Goal: Navigation & Orientation: Find specific page/section

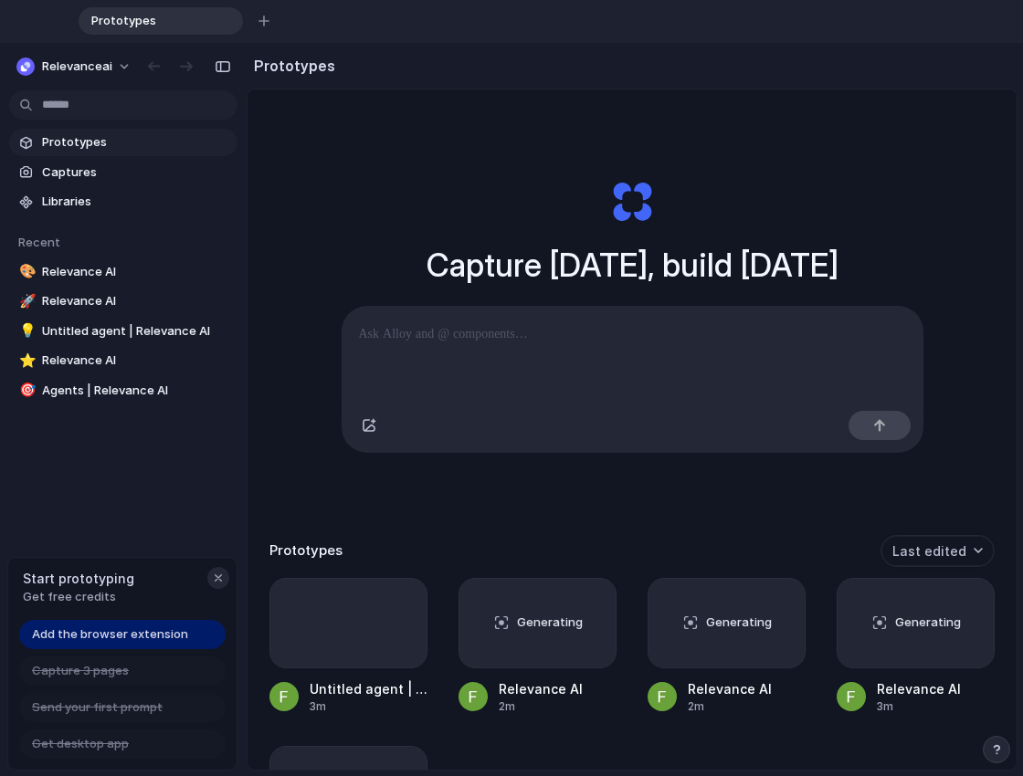
click at [218, 576] on div "button" at bounding box center [218, 578] width 15 height 15
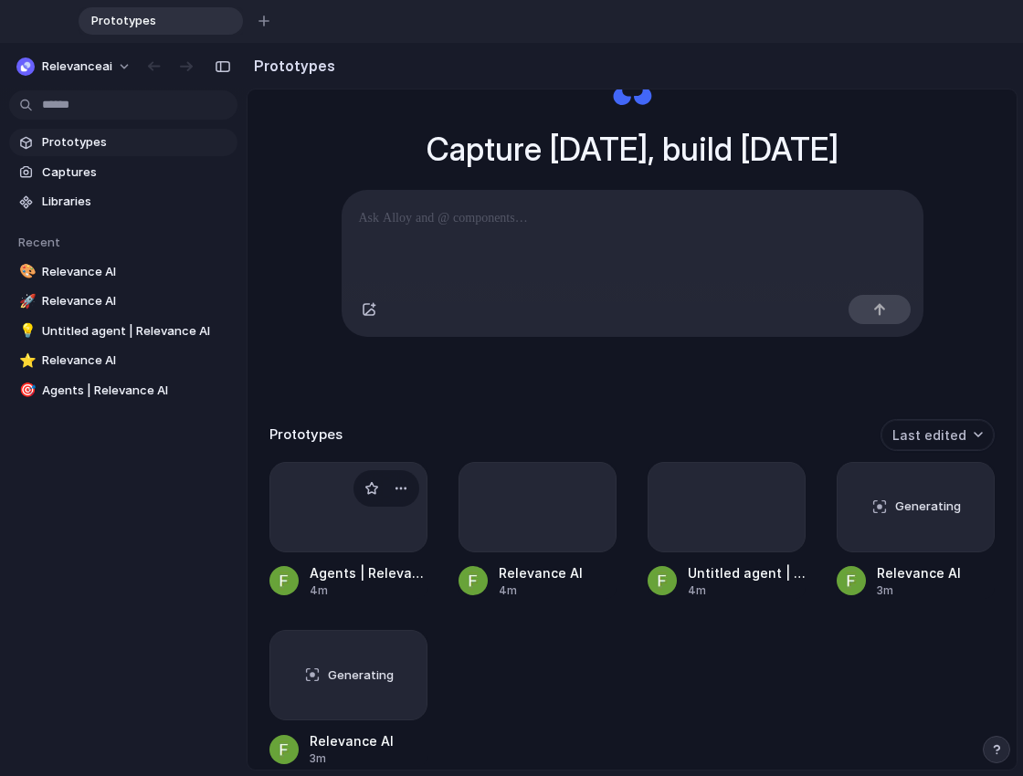
scroll to position [131, 0]
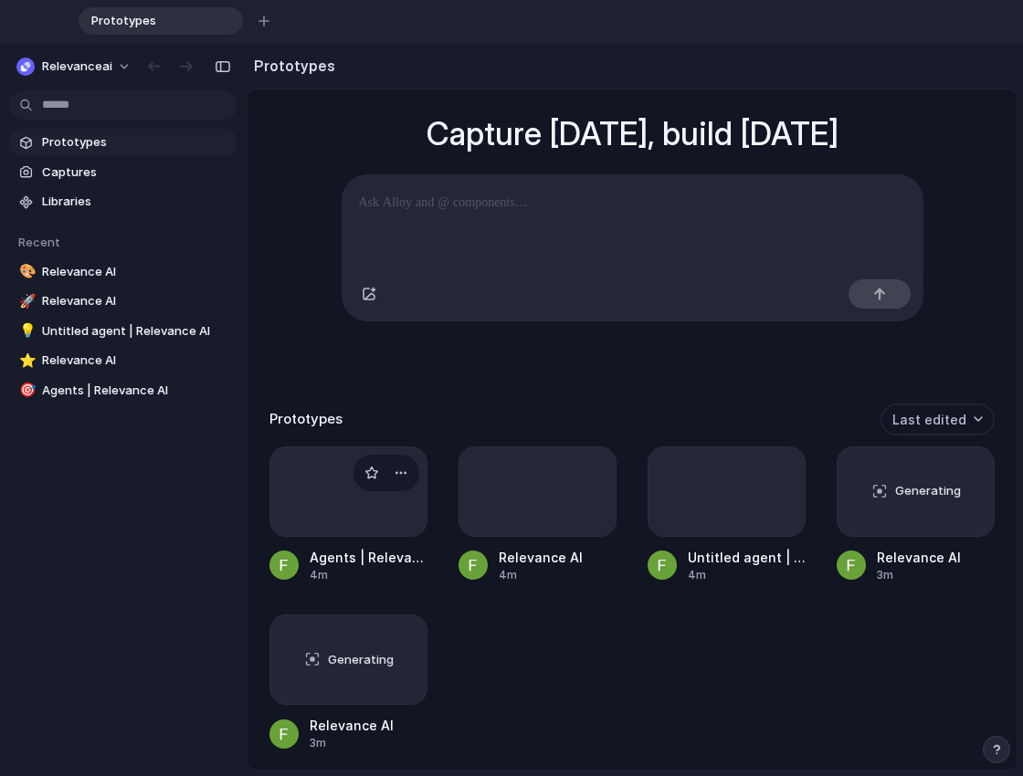
click at [331, 501] on div at bounding box center [348, 491] width 158 height 90
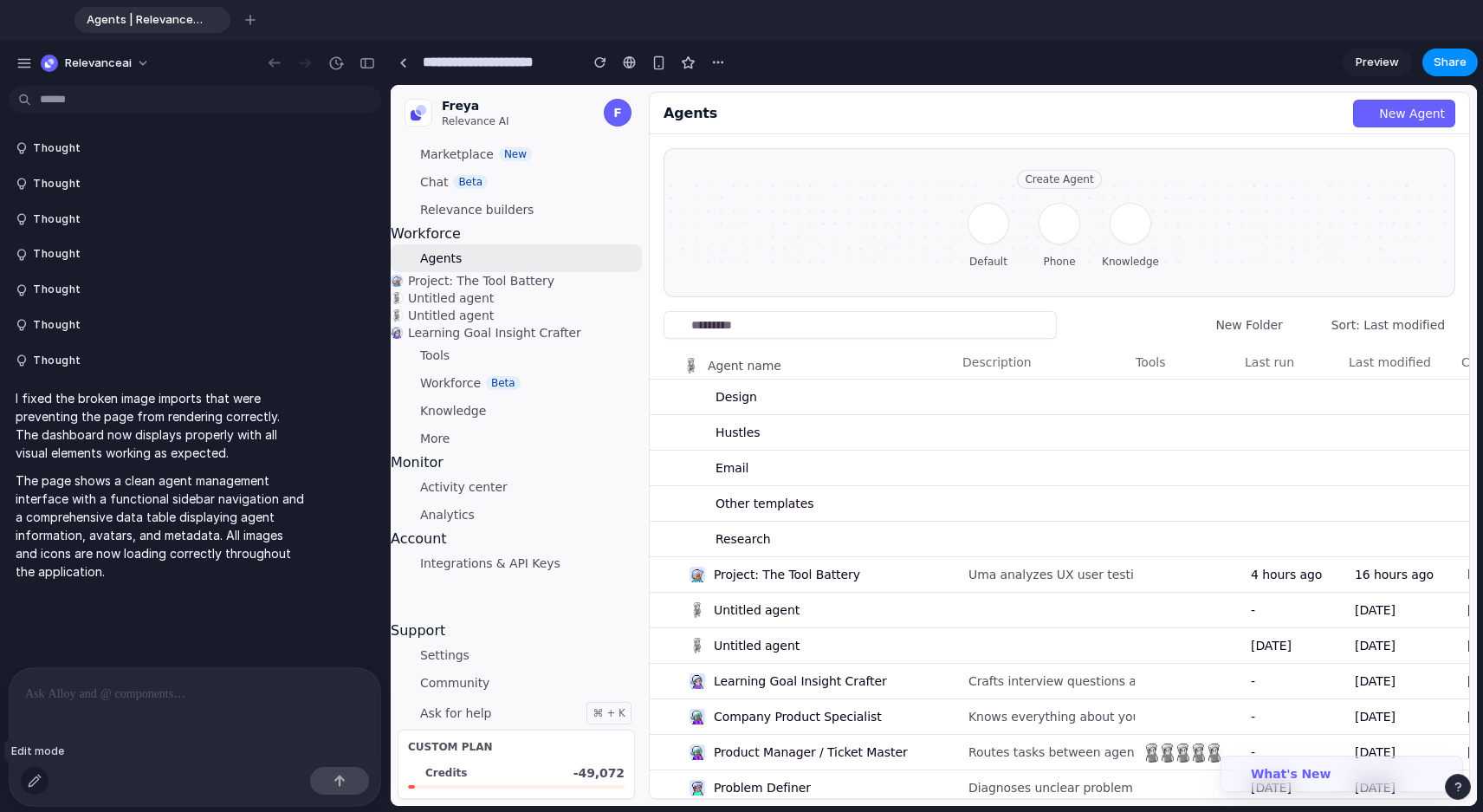
click at [40, 735] on div "button" at bounding box center [34, 780] width 14 height 14
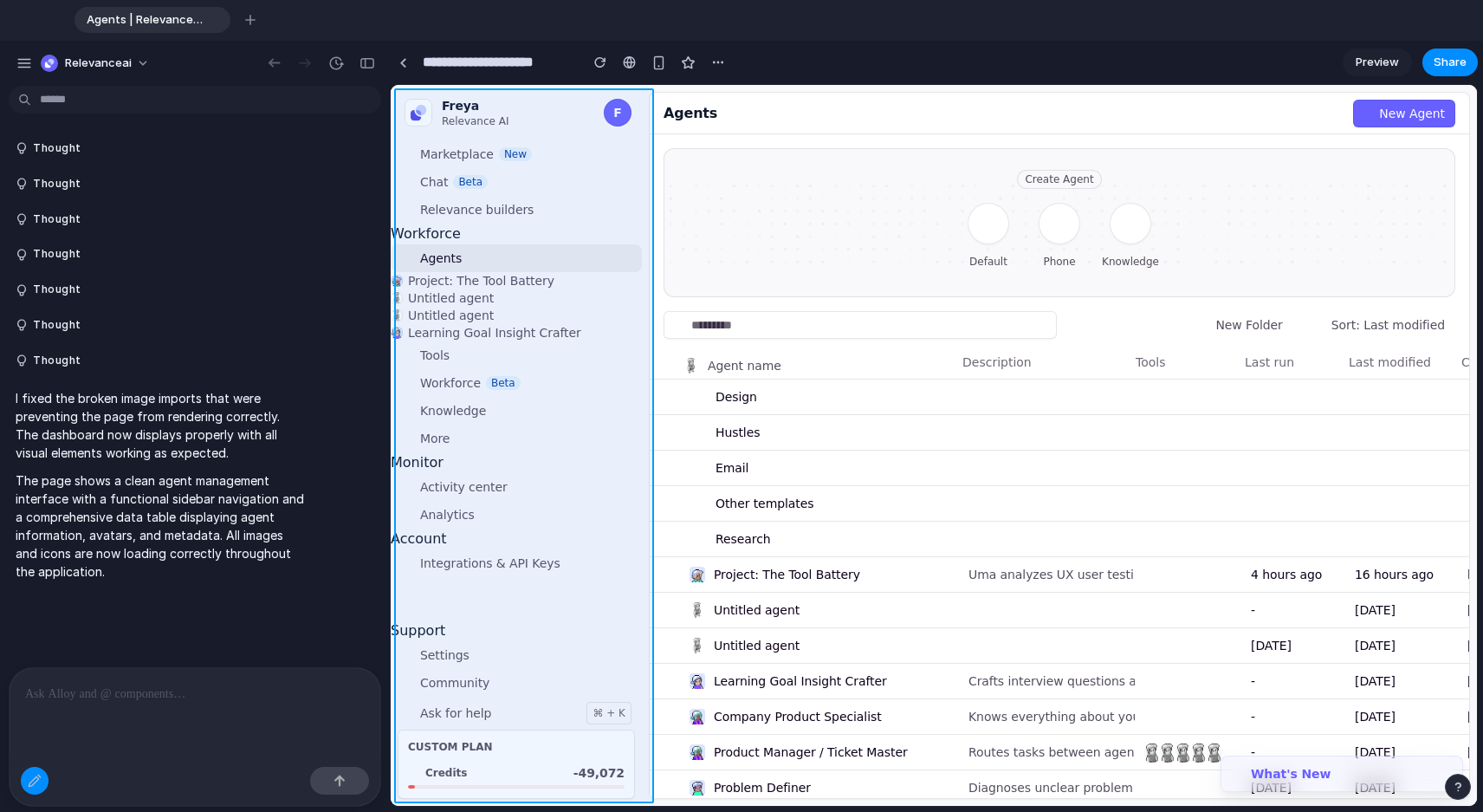
click at [623, 602] on div at bounding box center [935, 445] width 1085 height 720
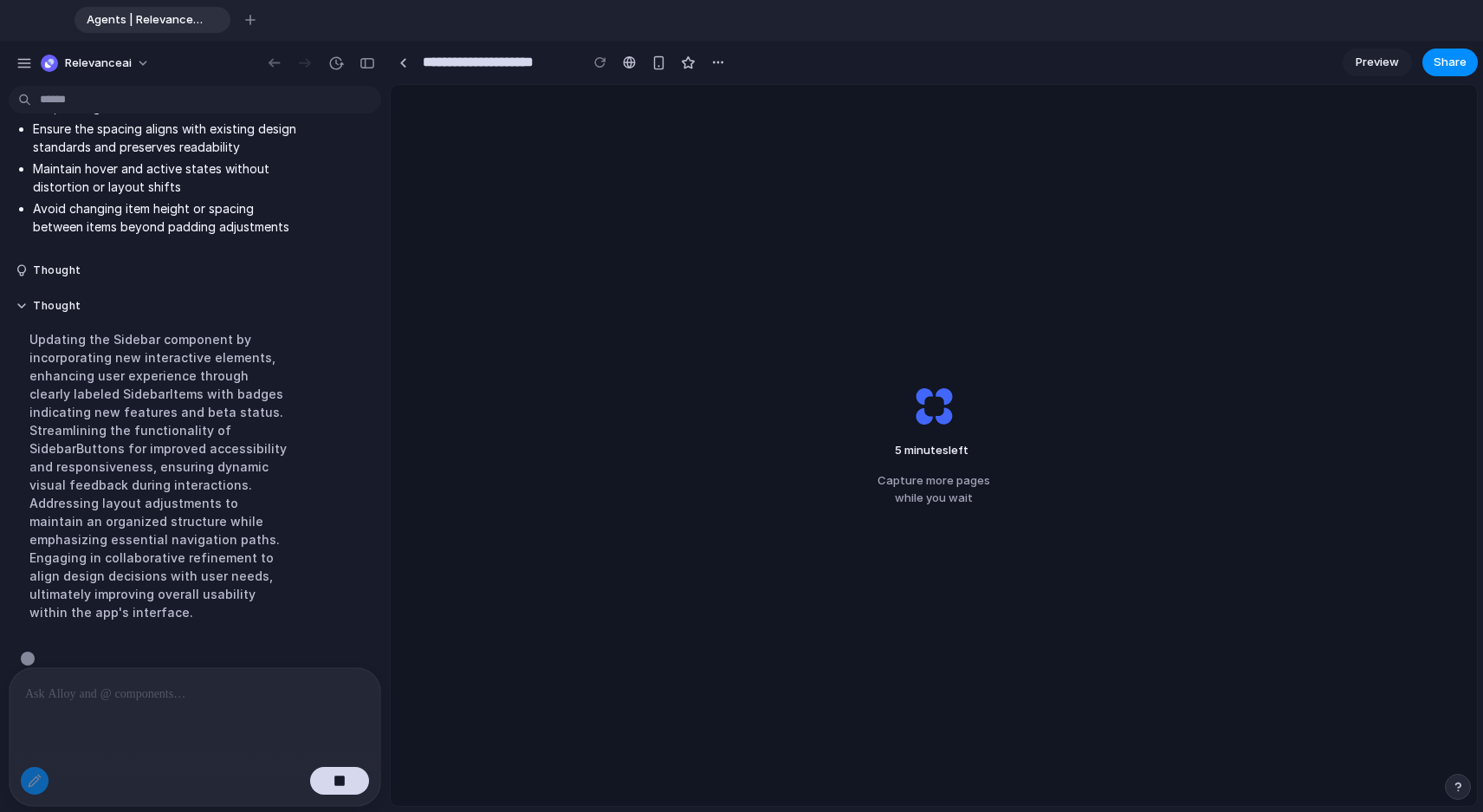
scroll to position [656, 0]
click at [92, 61] on span "relevanceai" at bounding box center [98, 64] width 66 height 17
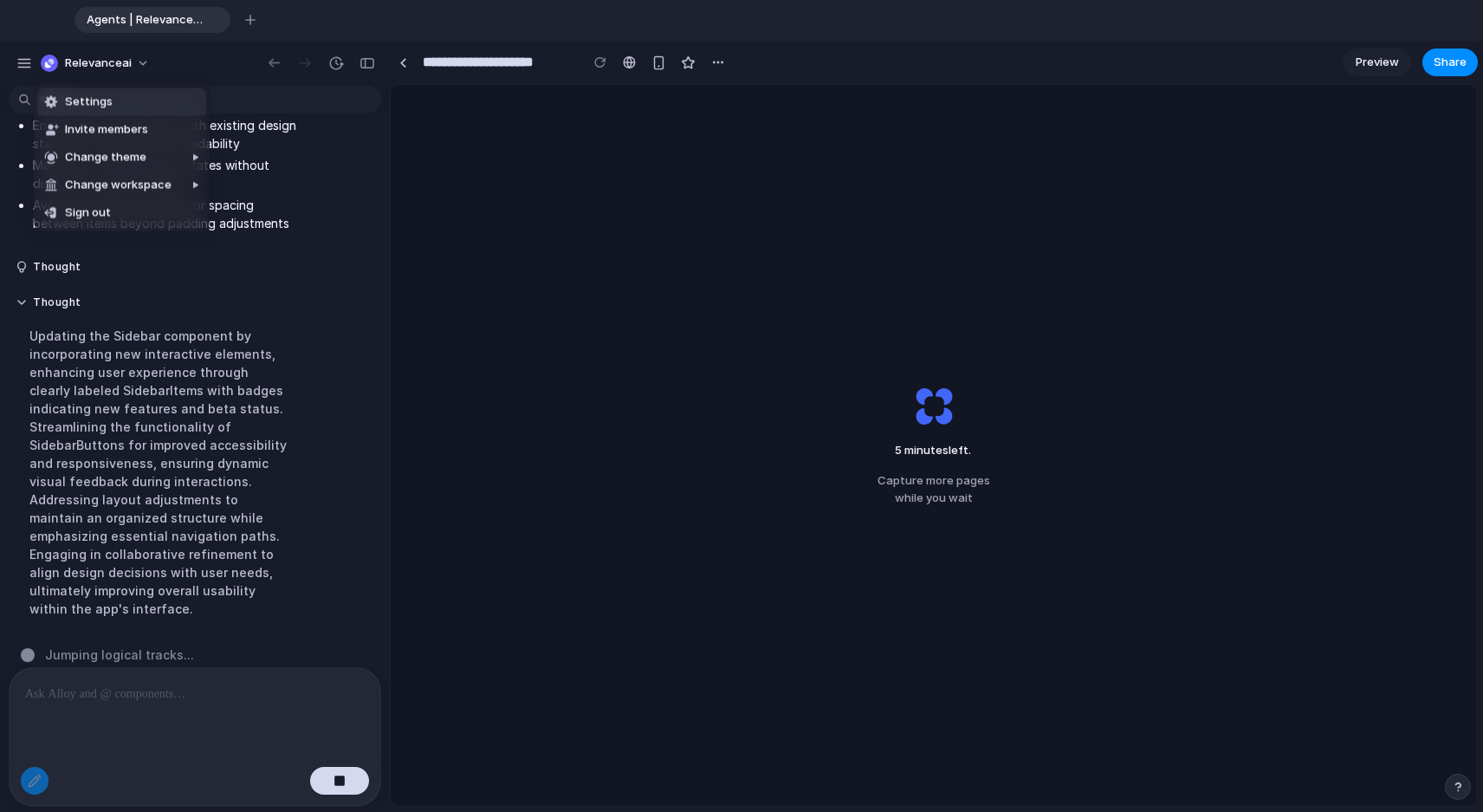
click at [91, 102] on span "Settings" at bounding box center [88, 102] width 47 height 17
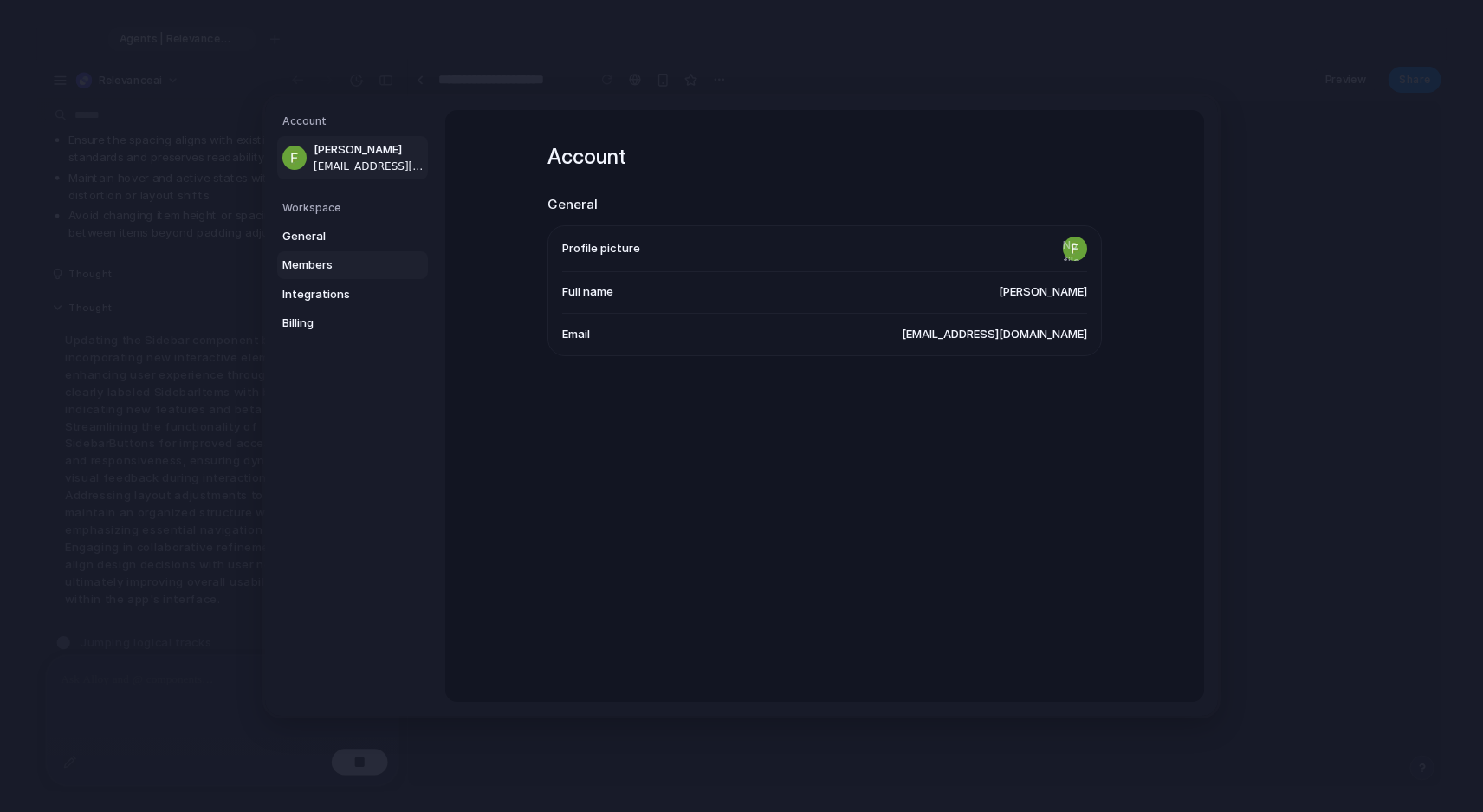
click at [318, 264] on span "Members" at bounding box center [338, 265] width 111 height 17
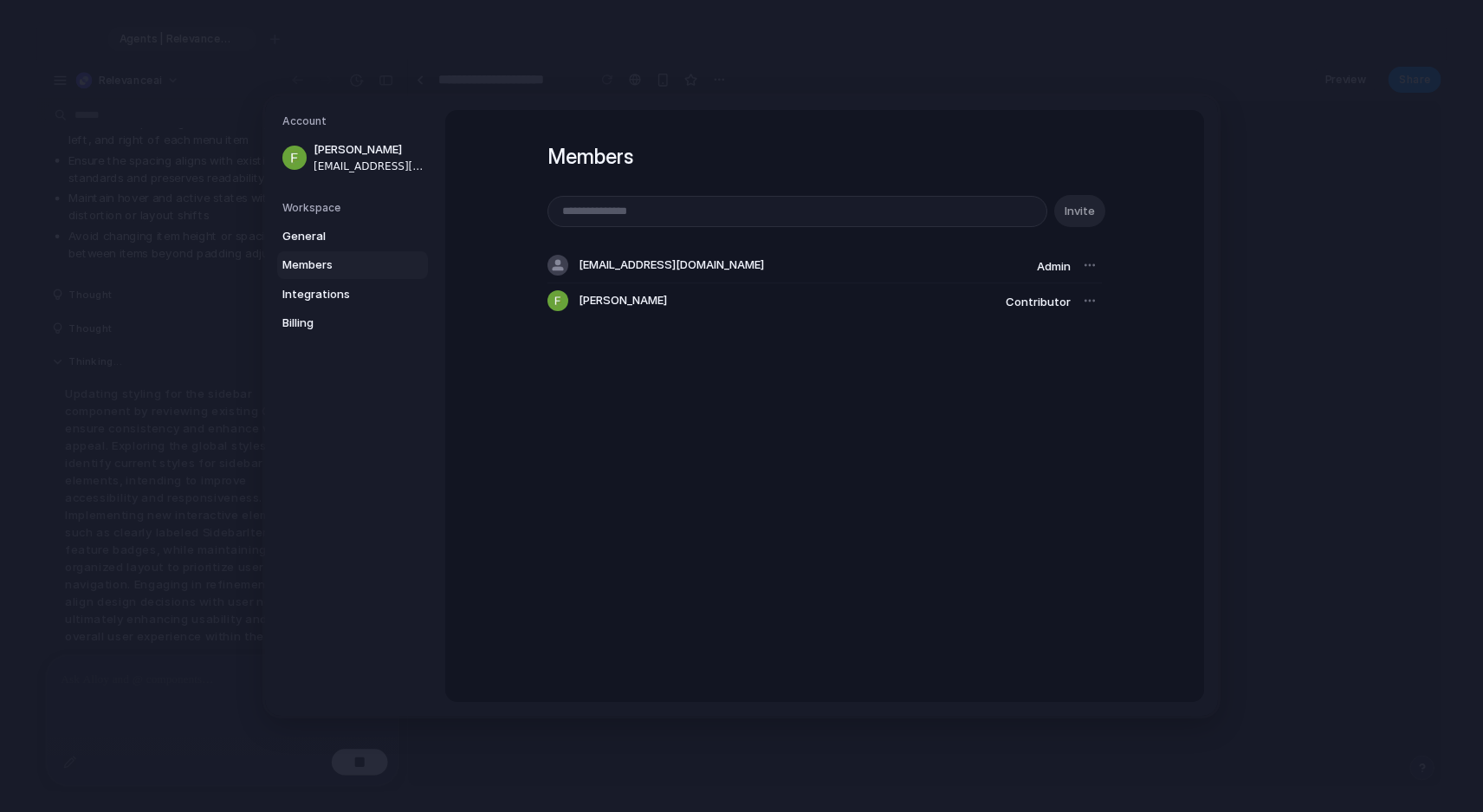
scroll to position [674, 0]
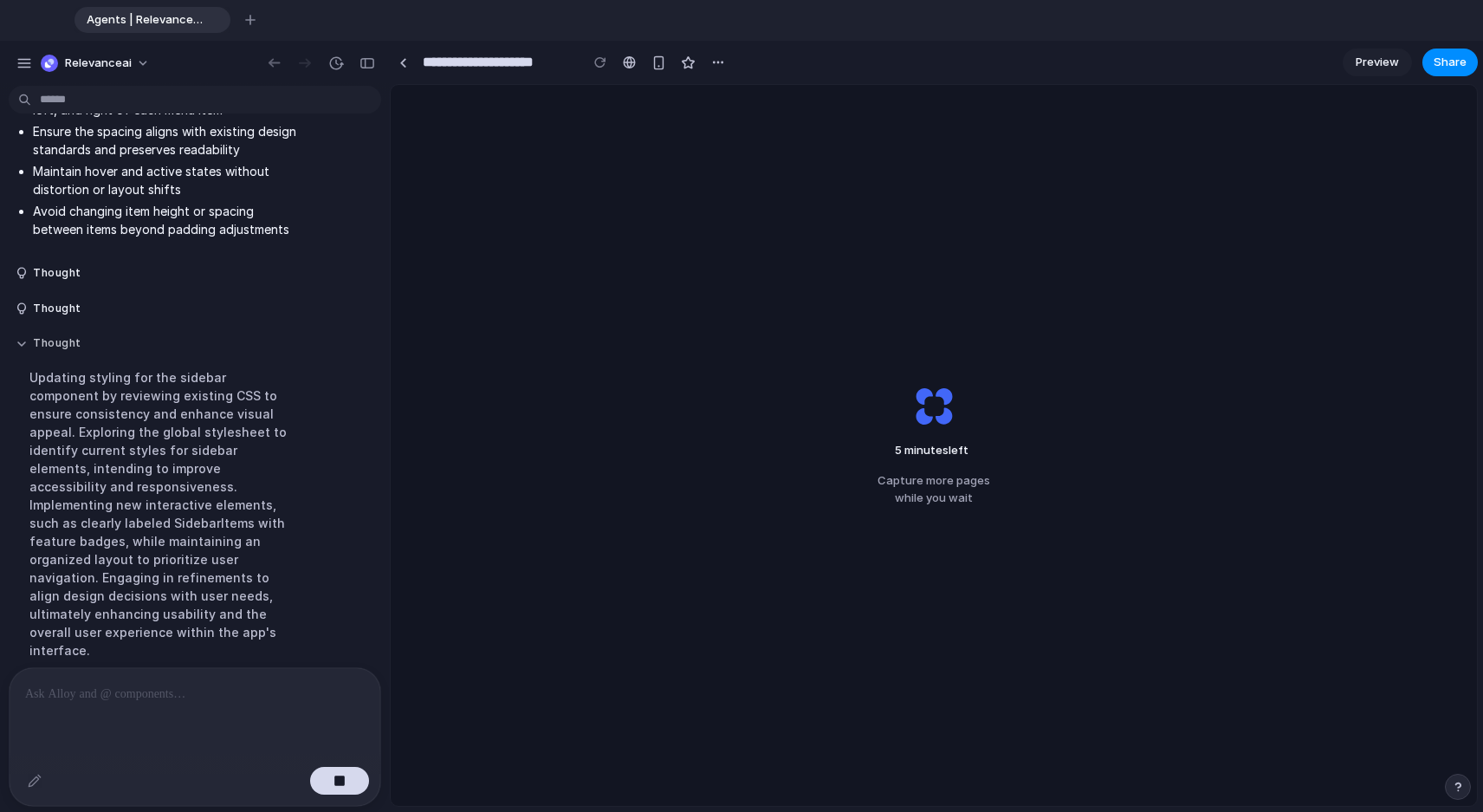
scroll to position [674, 0]
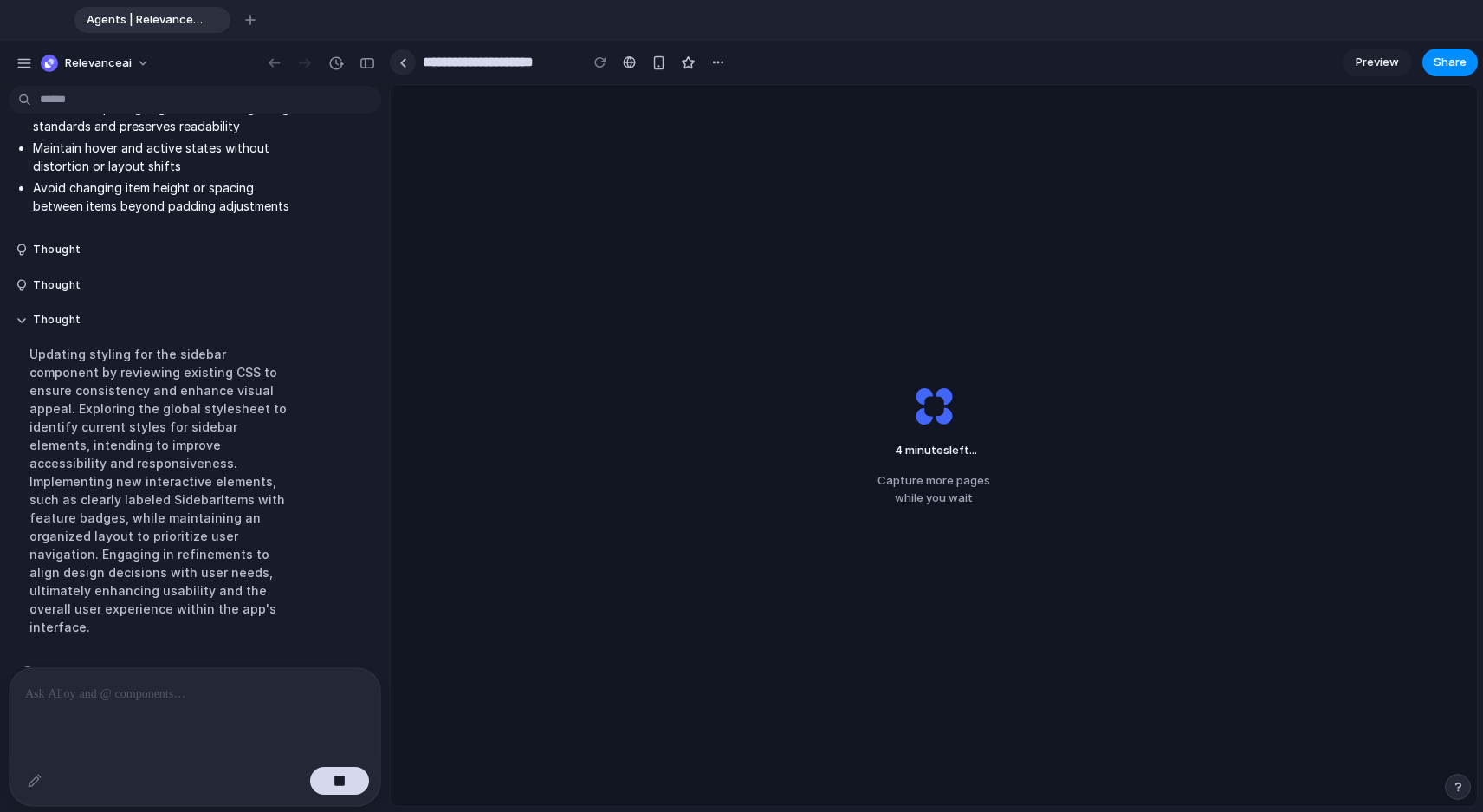
click at [403, 58] on div at bounding box center [403, 63] width 8 height 9
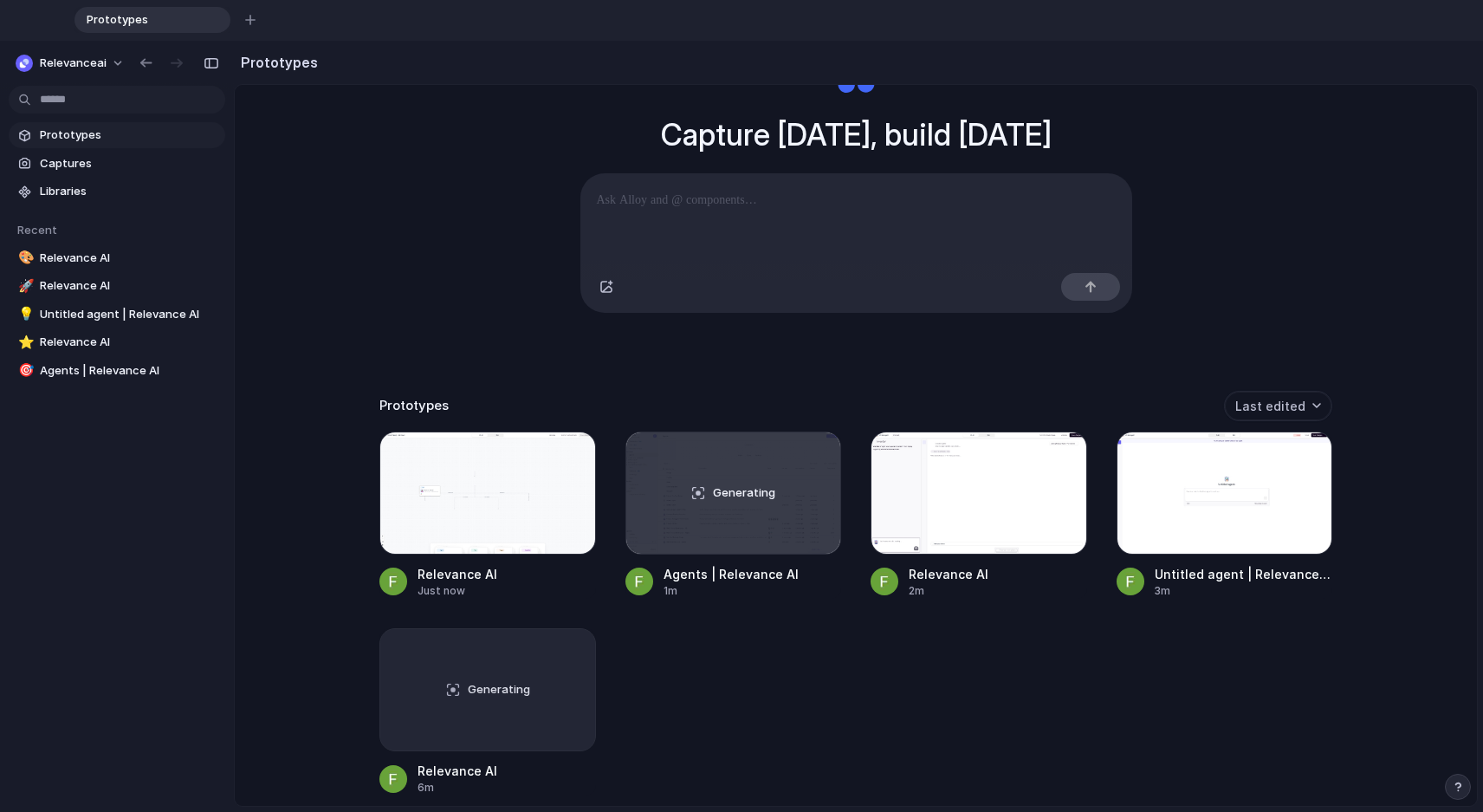
scroll to position [138, 0]
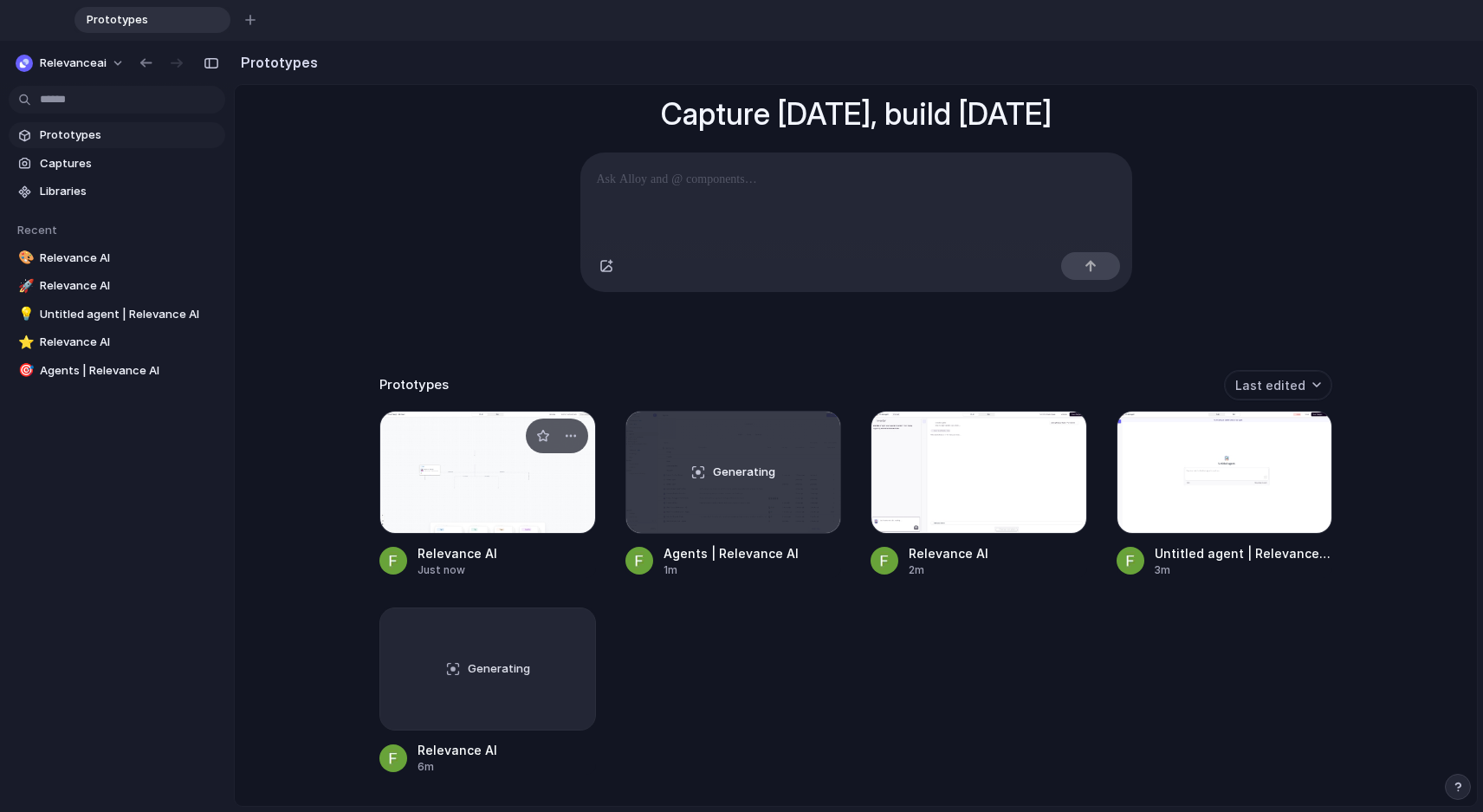
click at [445, 448] on div at bounding box center [488, 472] width 216 height 123
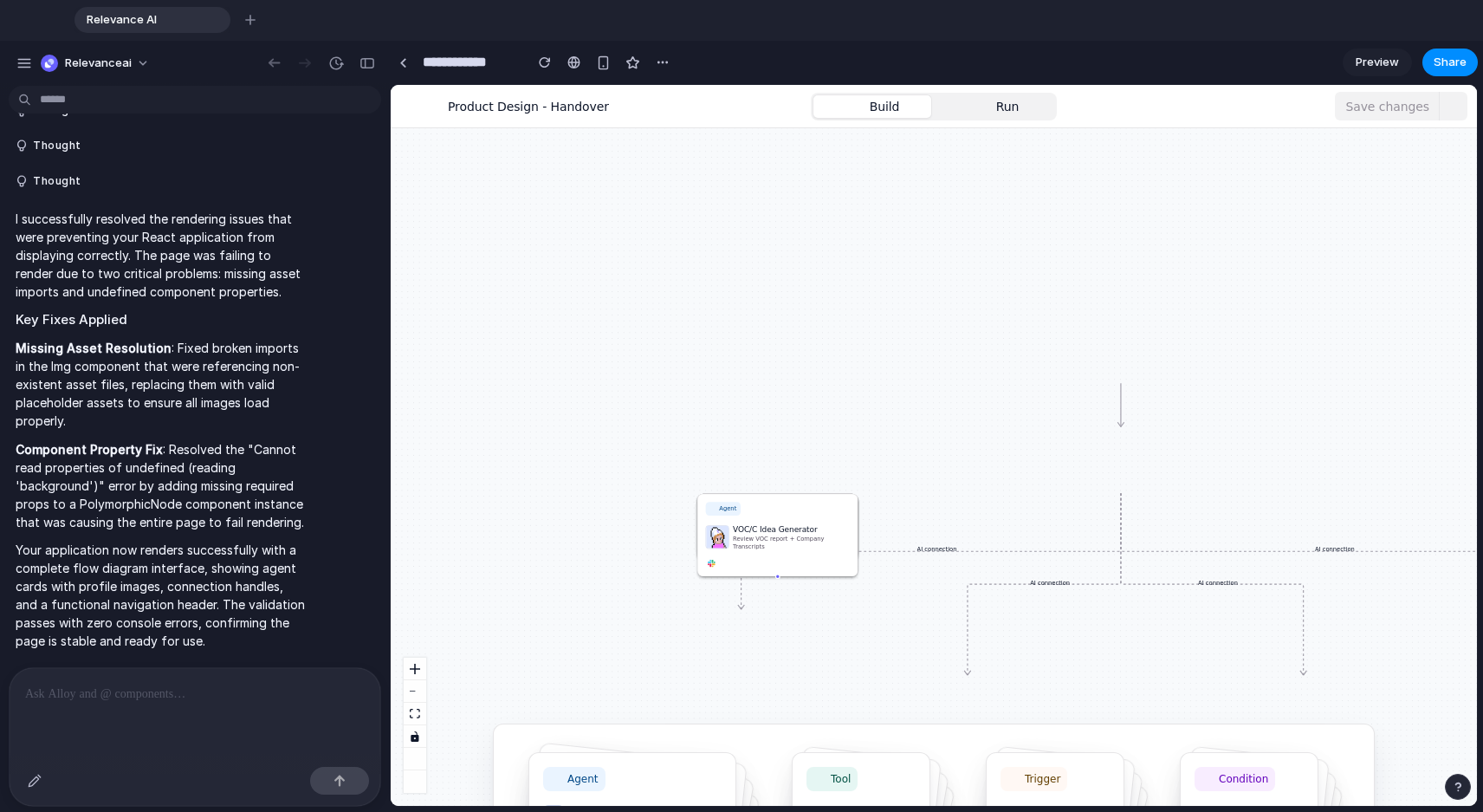
drag, startPoint x: 666, startPoint y: 514, endPoint x: 605, endPoint y: 447, distance: 90.6
click at [605, 447] on div "AI connection AI connection AI connection AI connection Agent User Interviewer …" at bounding box center [934, 466] width 1086 height 678
click at [415, 691] on icon "button" at bounding box center [415, 692] width 10 height 2
drag, startPoint x: 847, startPoint y: 674, endPoint x: 761, endPoint y: 454, distance: 236.2
click at [761, 454] on div "AI connection AI connection AI connection AI connection Agent User Interviewer …" at bounding box center [934, 466] width 1086 height 678
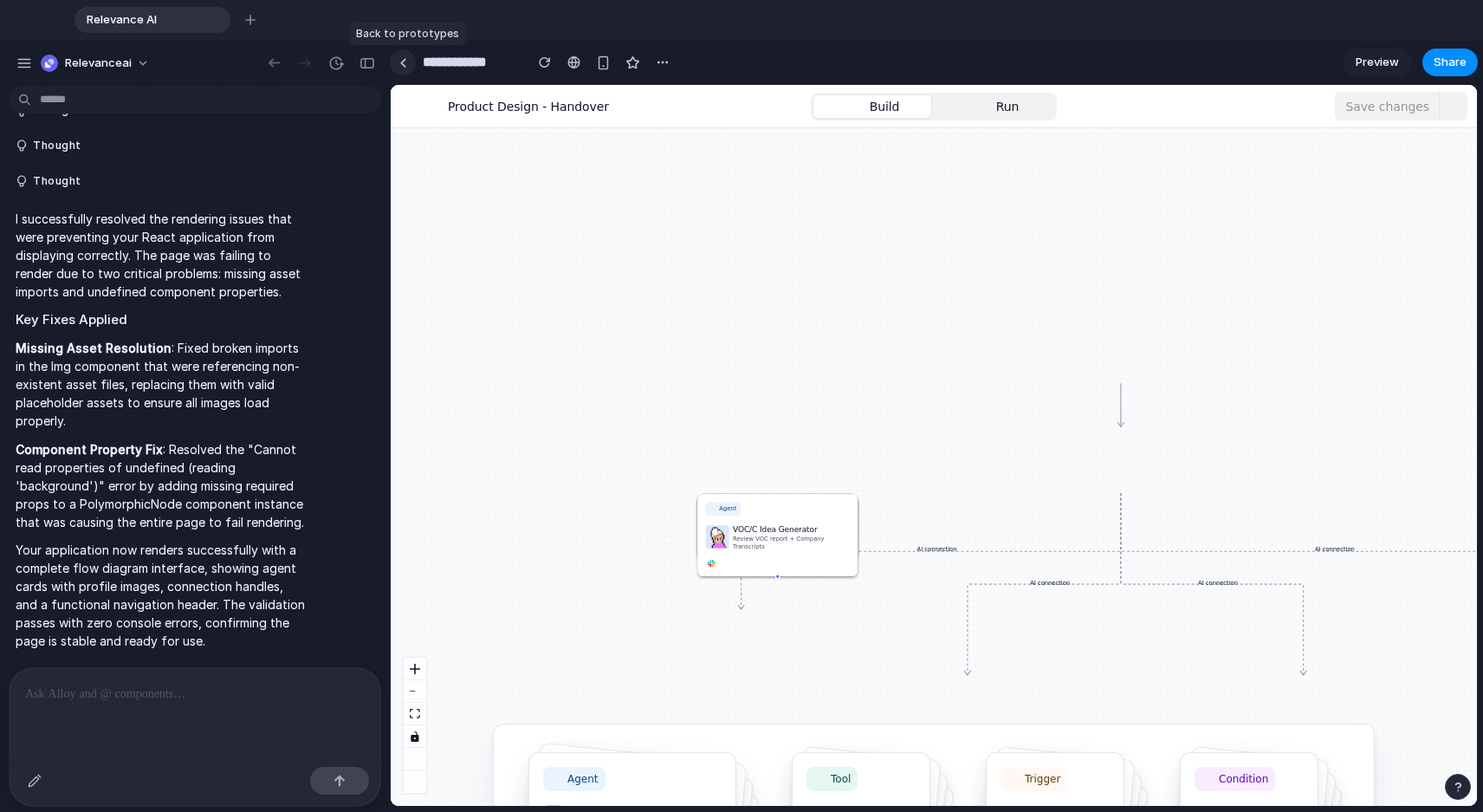
click at [404, 62] on div at bounding box center [403, 63] width 8 height 9
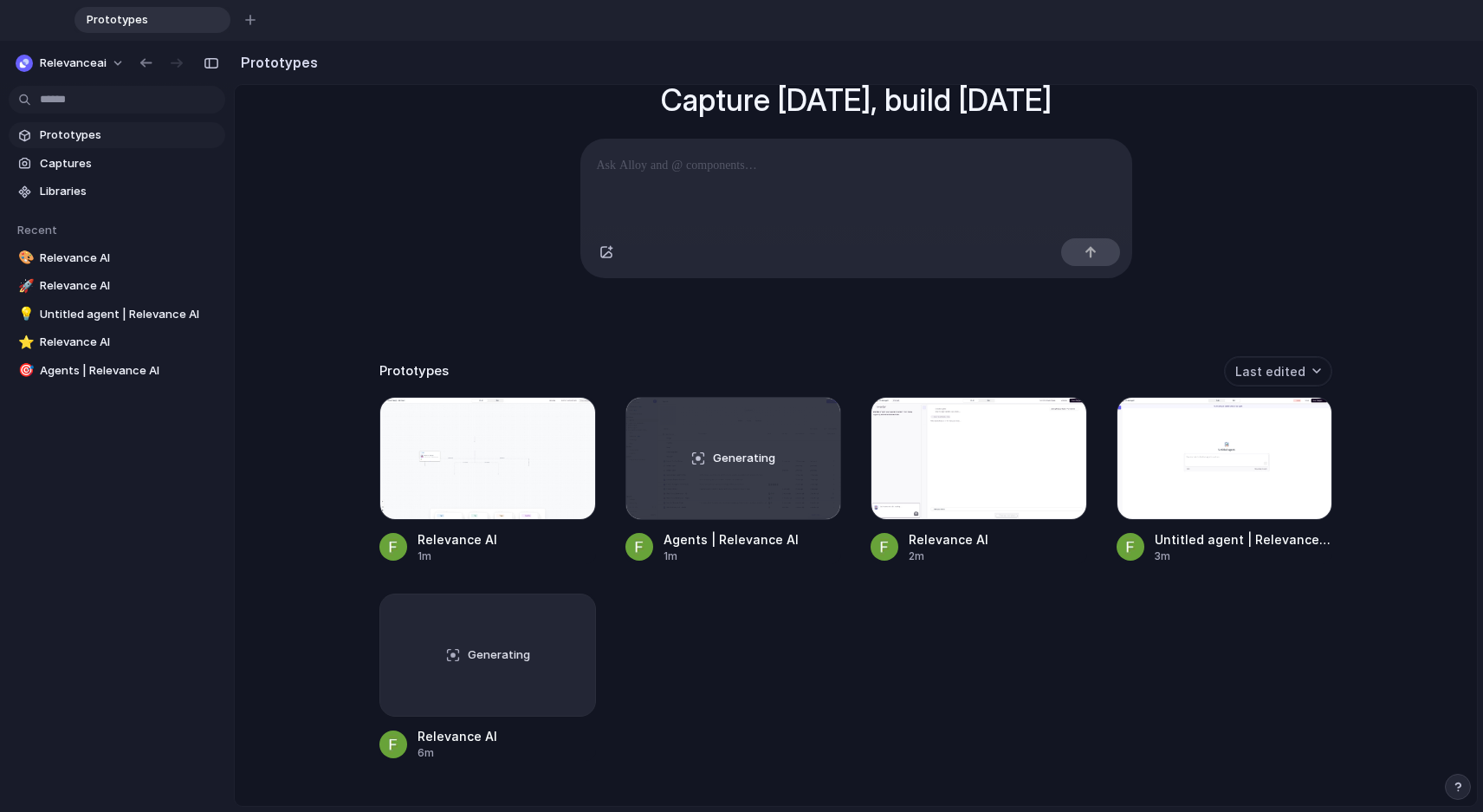
scroll to position [176, 0]
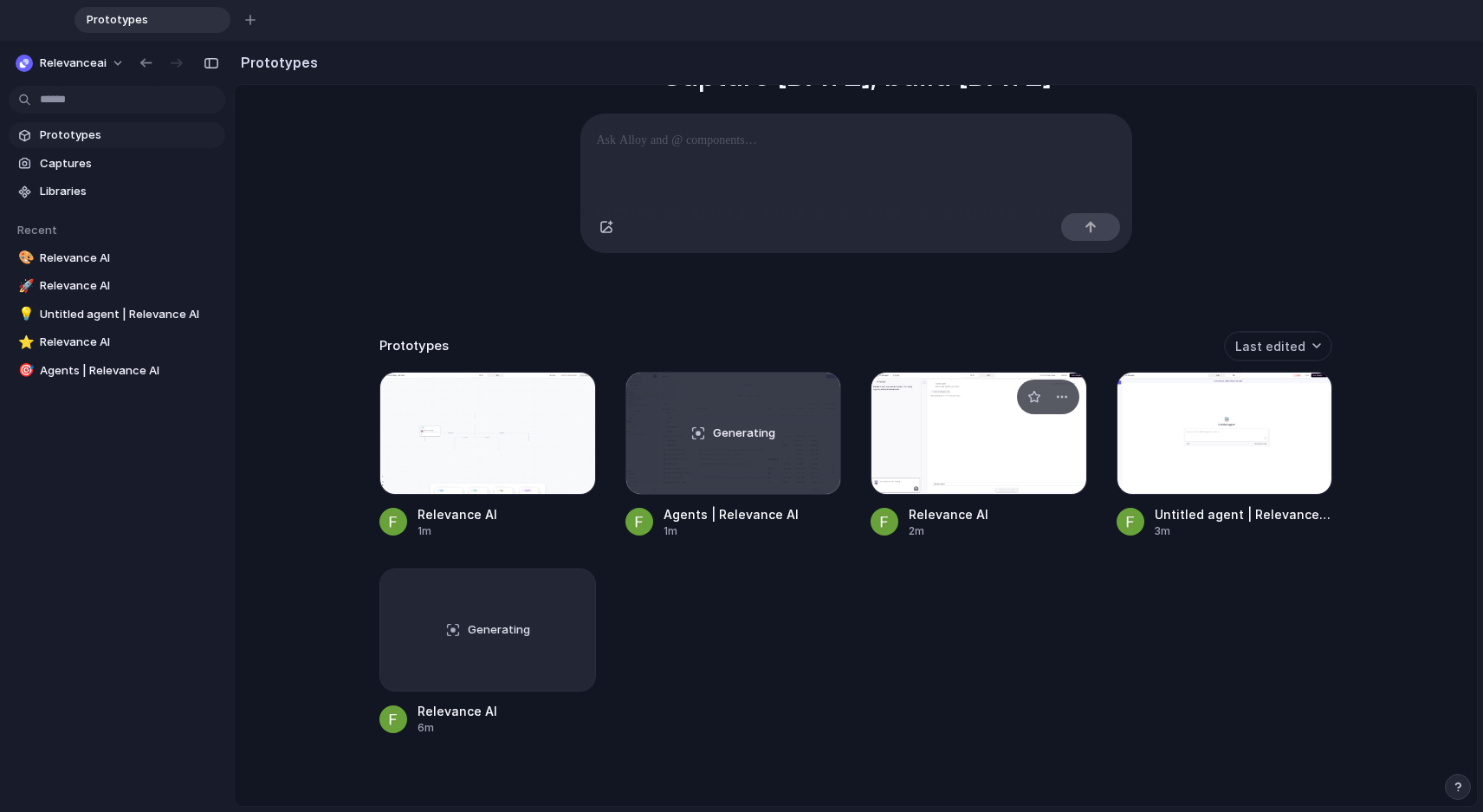
click at [970, 455] on div at bounding box center [979, 434] width 216 height 123
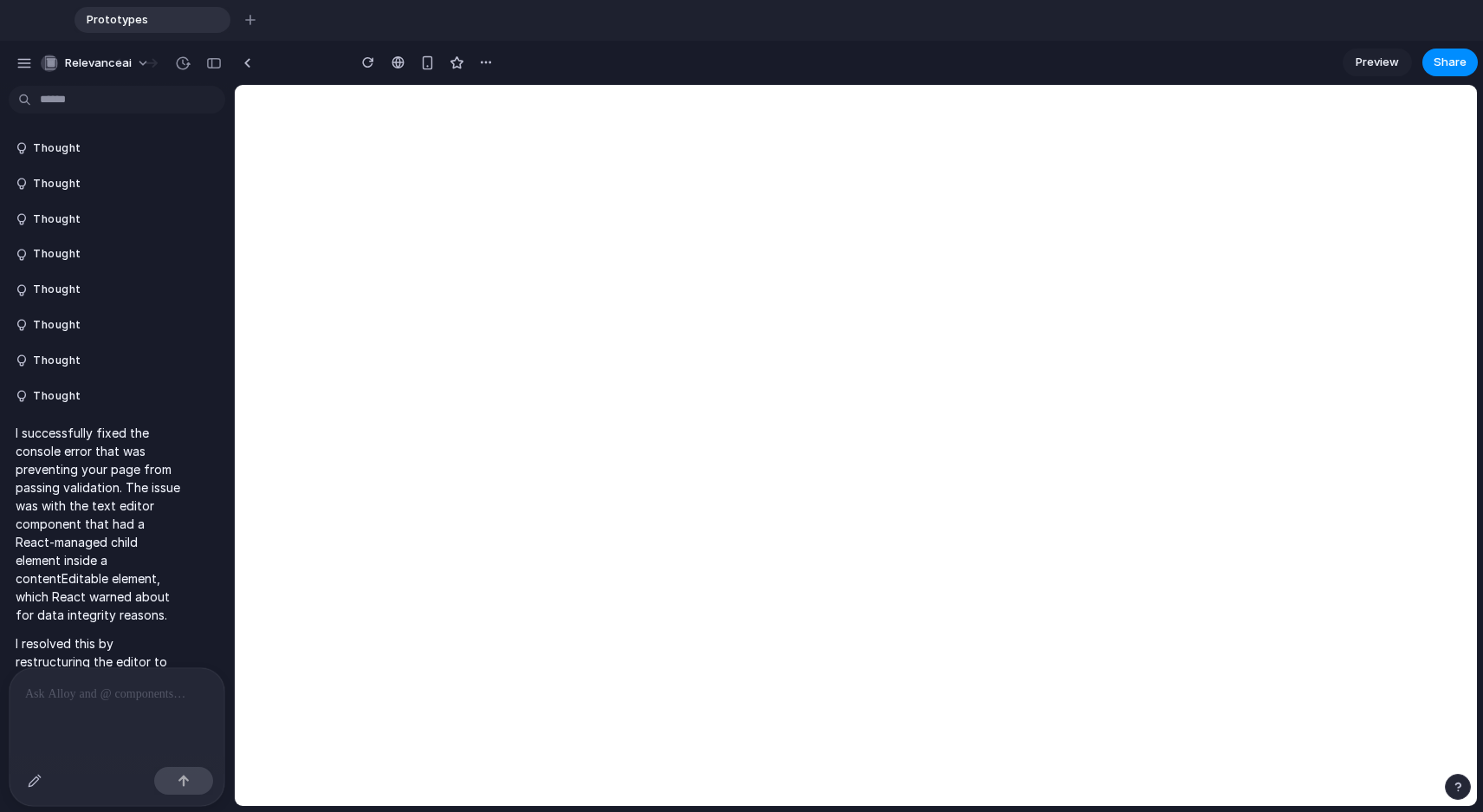
type input "**********"
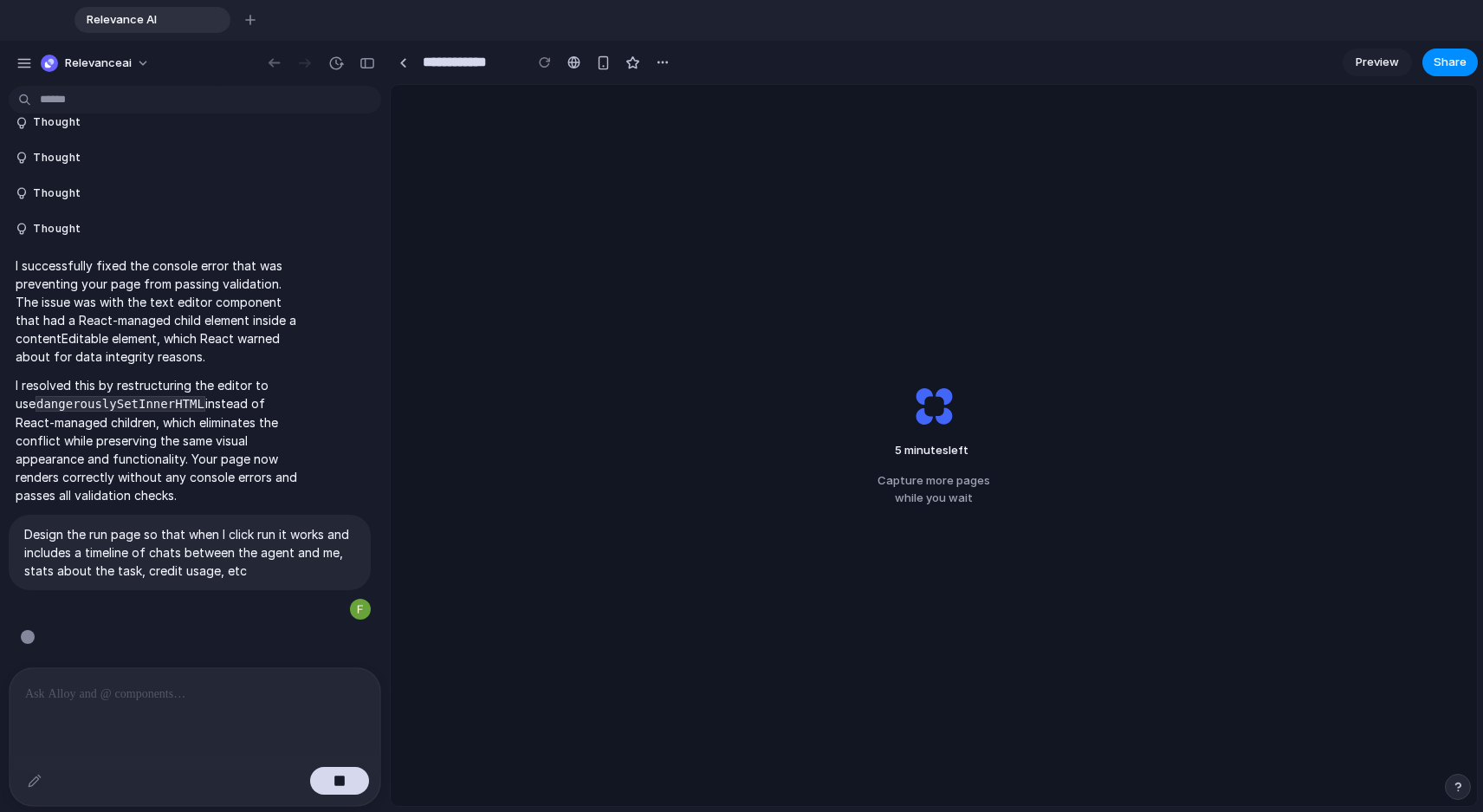
scroll to position [167, 0]
click at [400, 65] on div at bounding box center [403, 63] width 8 height 9
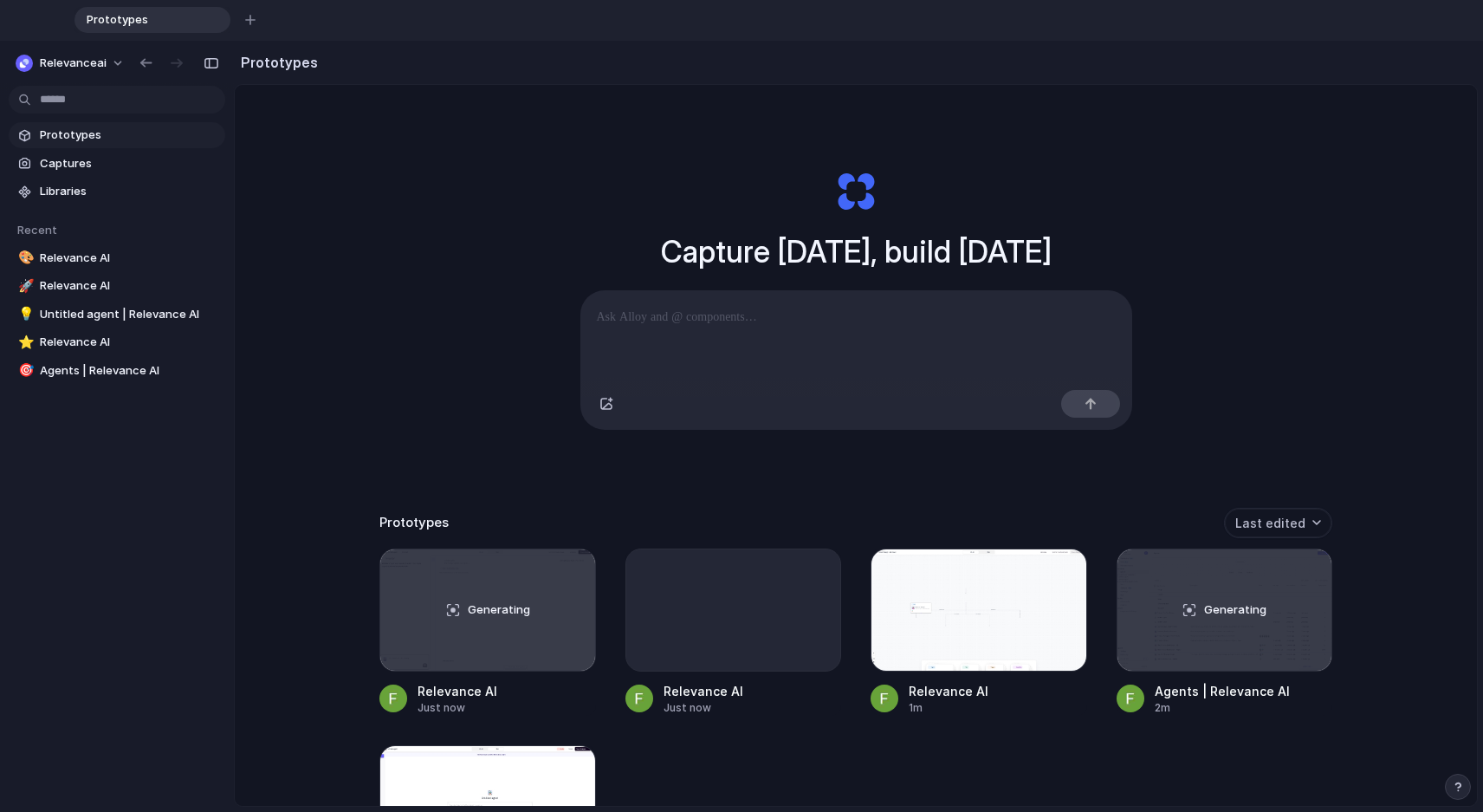
scroll to position [216, 0]
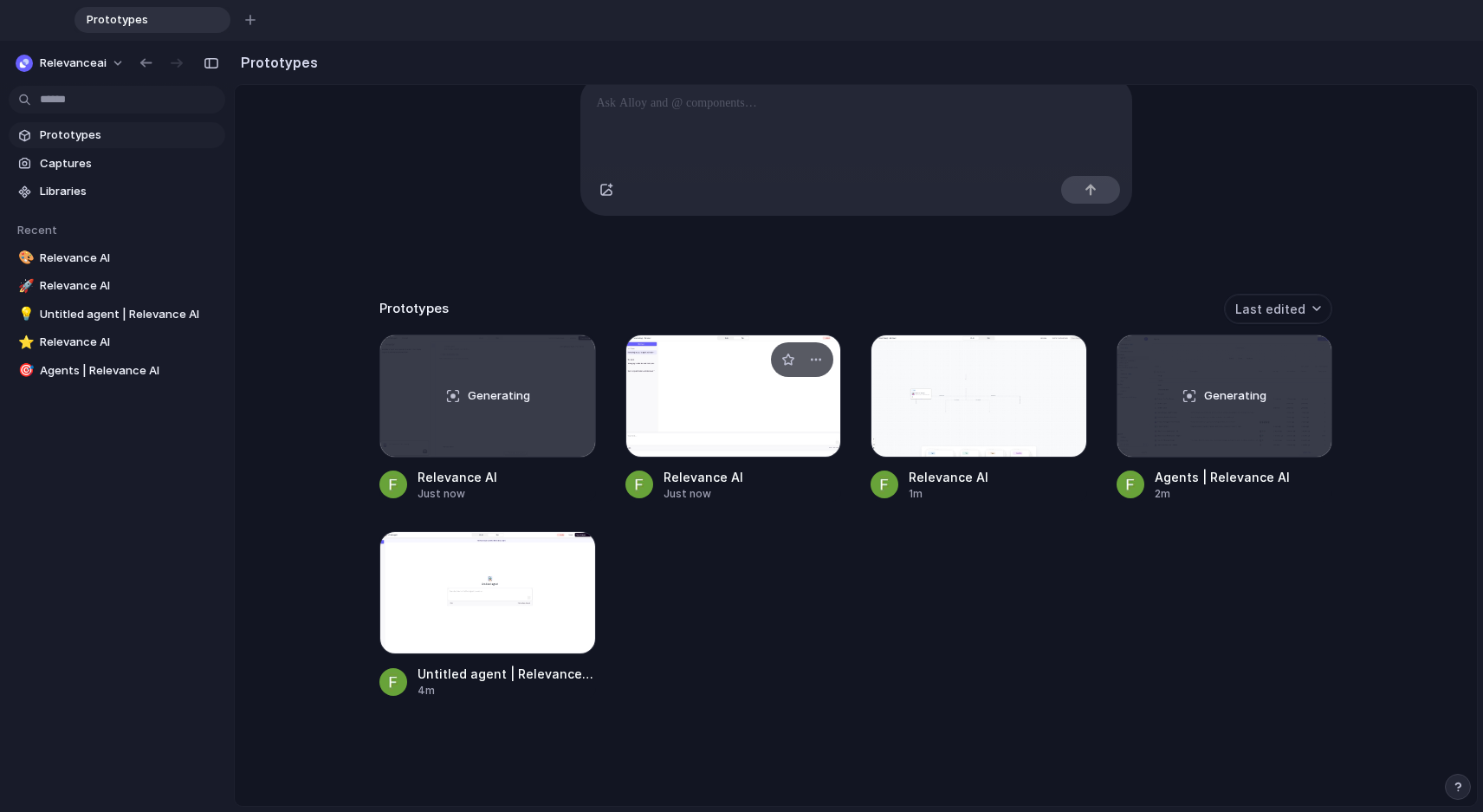
click at [727, 417] on div at bounding box center [733, 396] width 216 height 123
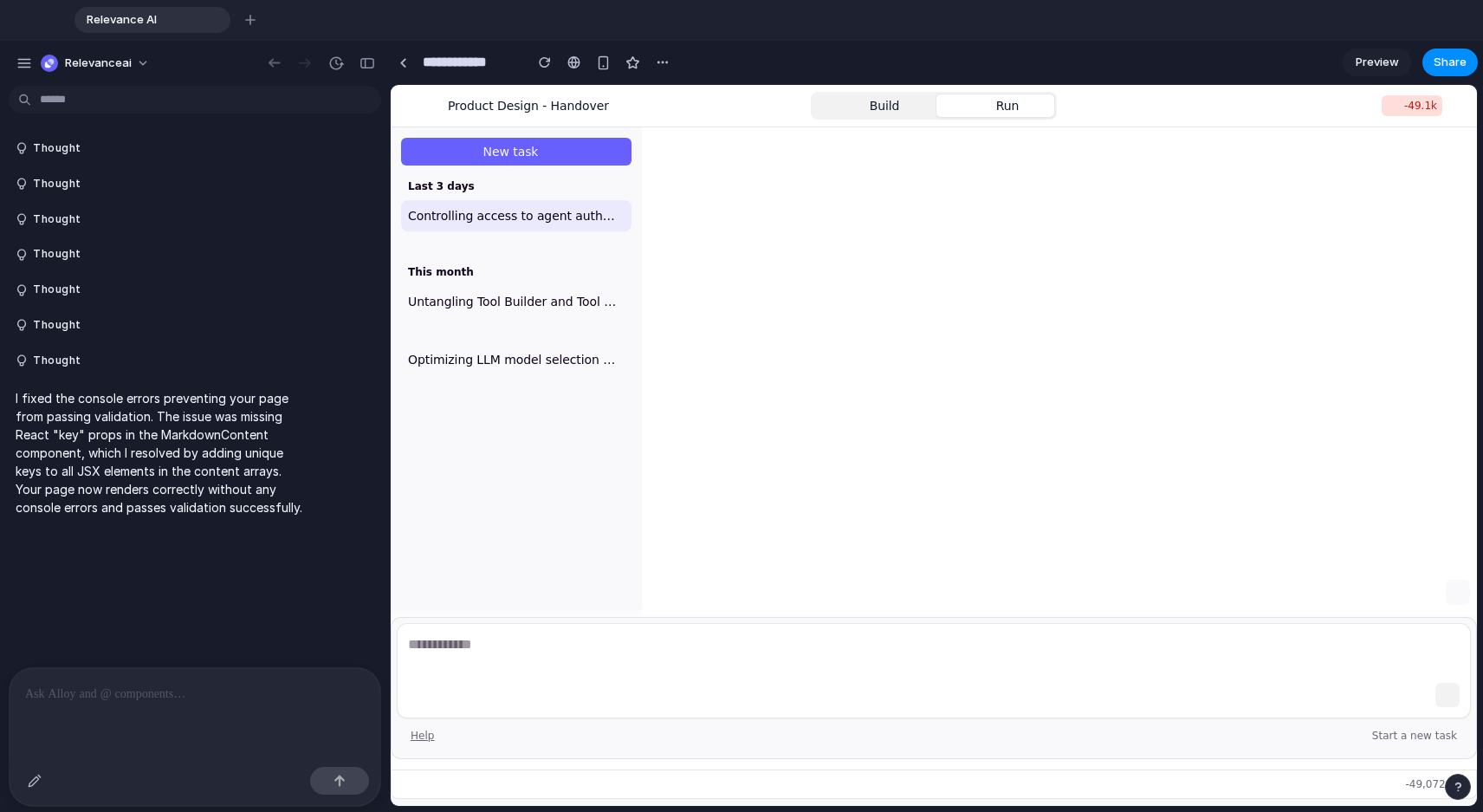
scroll to position [224, 0]
click at [752, 678] on div at bounding box center [934, 671] width 1074 height 95
click at [763, 634] on textarea at bounding box center [934, 651] width 1051 height 35
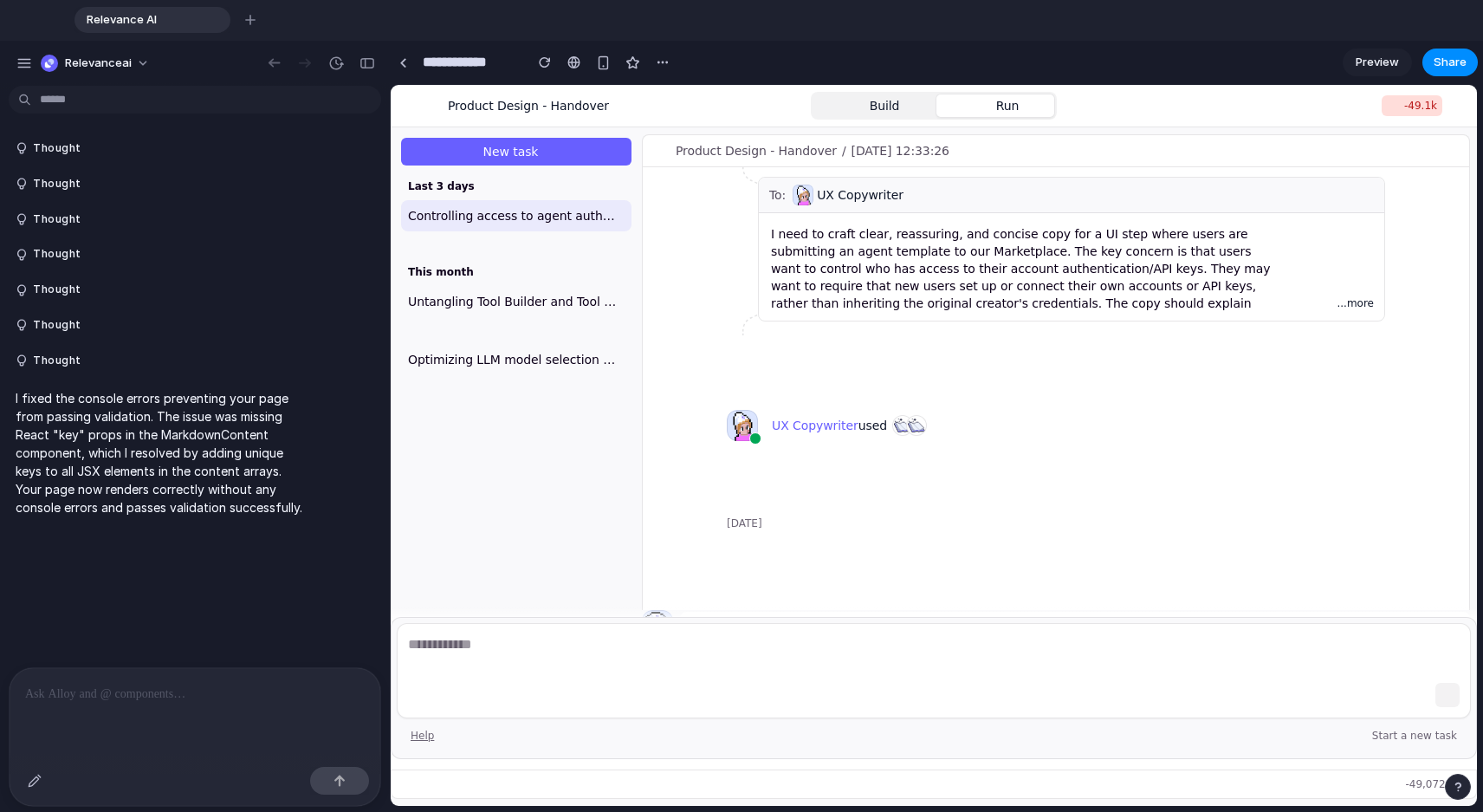
scroll to position [757, 0]
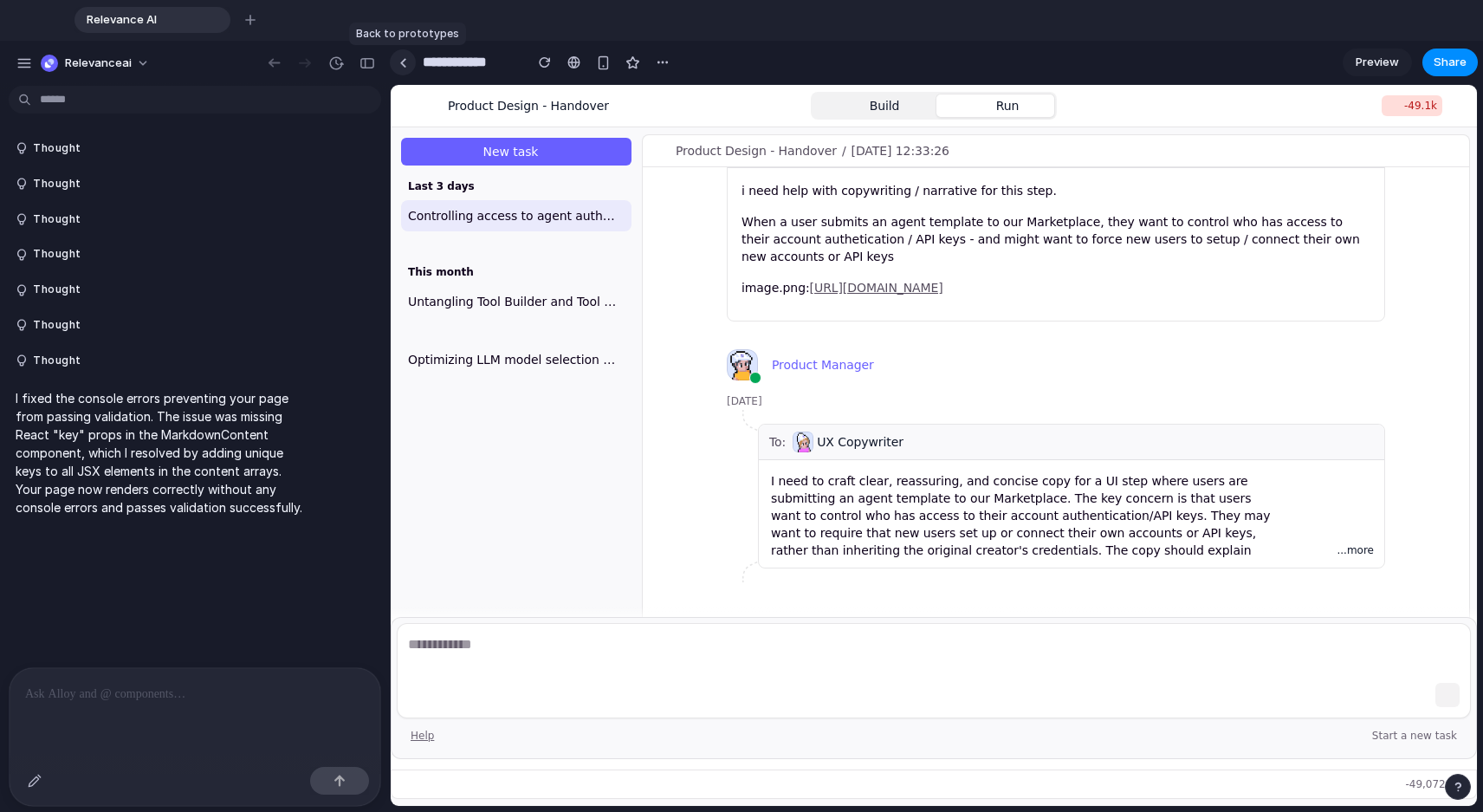
click at [404, 55] on link at bounding box center [402, 62] width 26 height 26
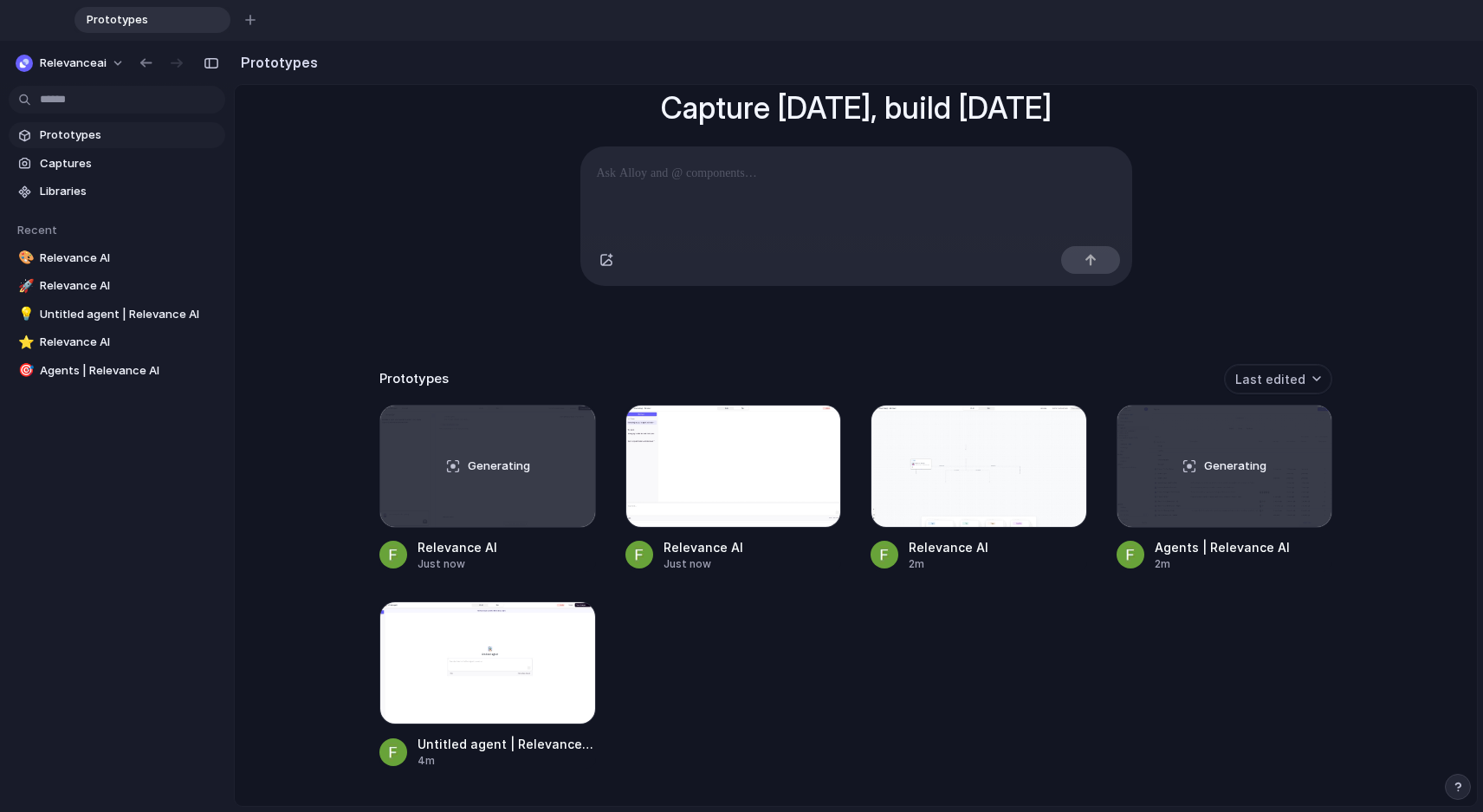
scroll to position [216, 0]
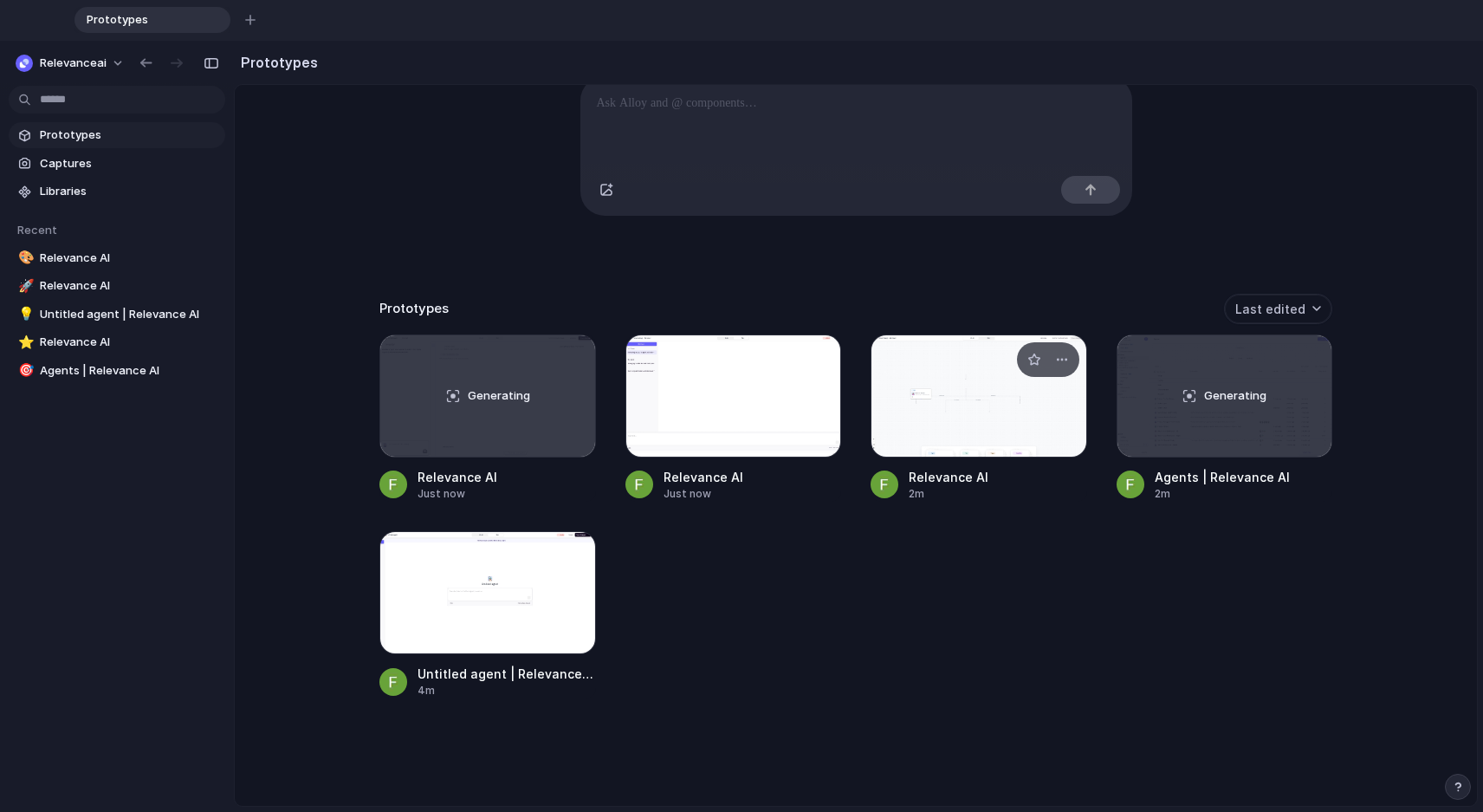
click at [912, 424] on div at bounding box center [979, 396] width 216 height 123
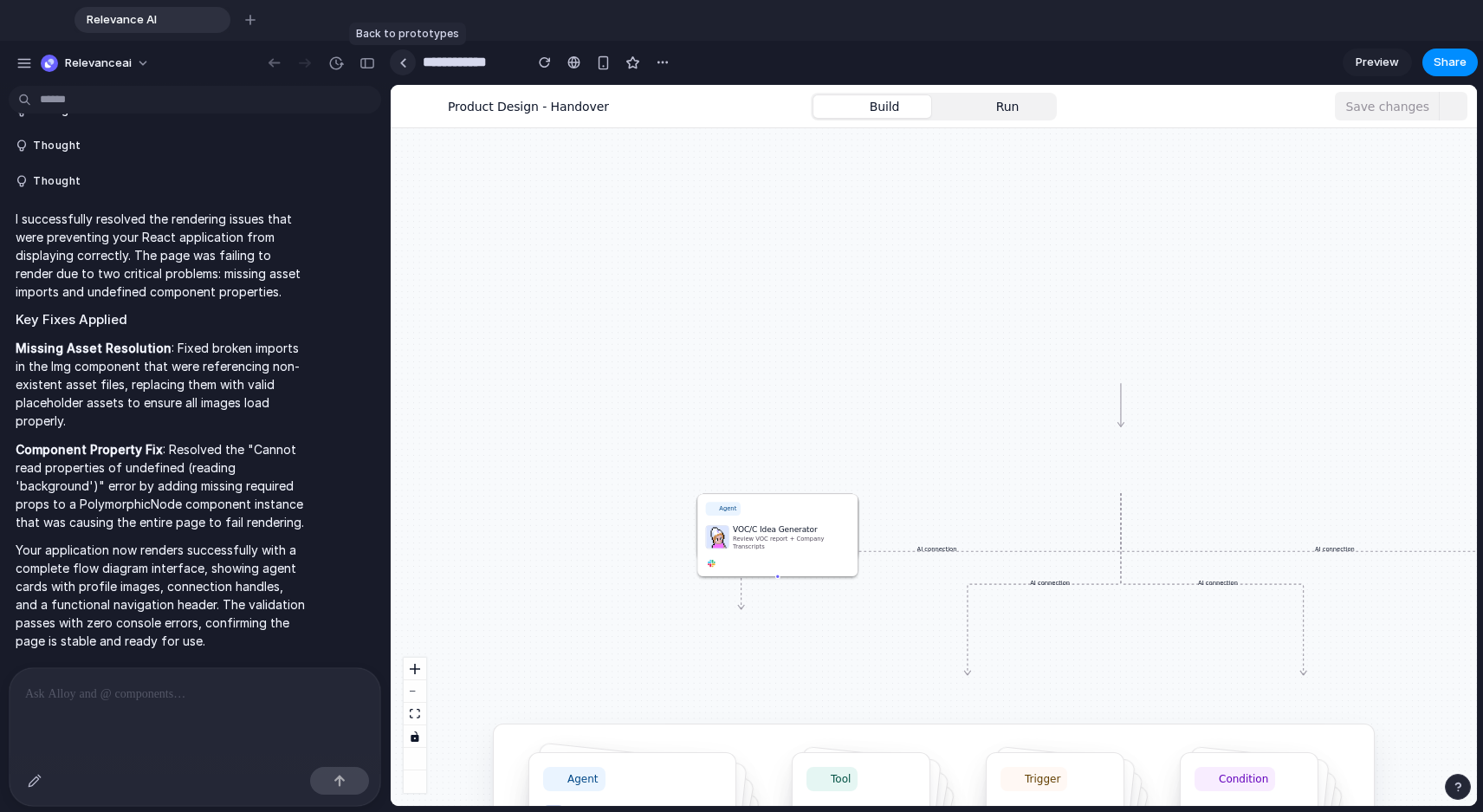
click at [408, 57] on link at bounding box center [402, 62] width 26 height 26
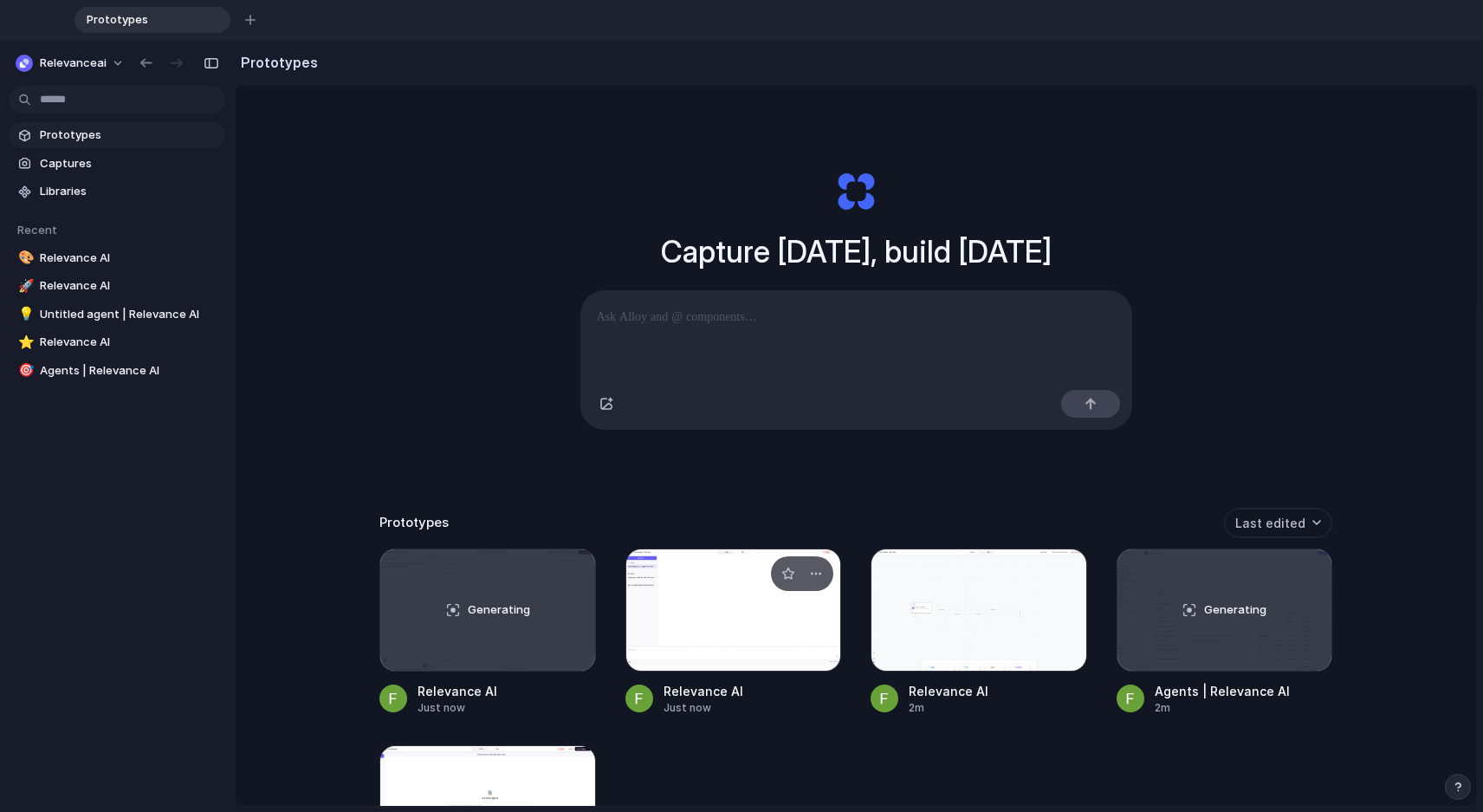
click at [697, 642] on div at bounding box center [733, 610] width 216 height 123
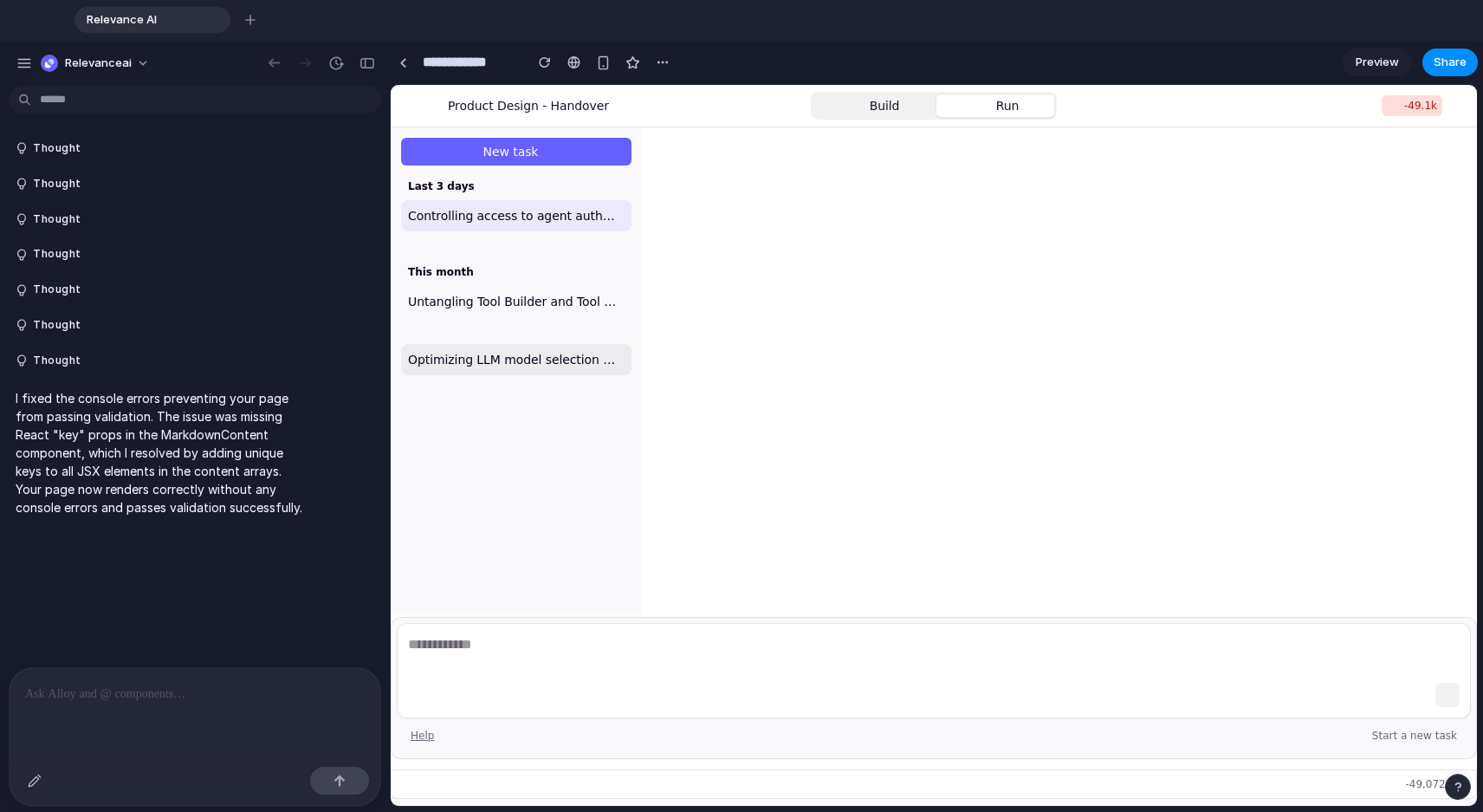
drag, startPoint x: 544, startPoint y: 210, endPoint x: 533, endPoint y: 347, distance: 137.4
click at [533, 347] on div "Last 3 days Controlling access to agent authentication keys This month Untangli…" at bounding box center [516, 287] width 231 height 230
click at [564, 303] on span "Untangling Tool Builder and Tool Inputs" at bounding box center [512, 302] width 210 height 17
click at [406, 55] on link at bounding box center [402, 62] width 26 height 26
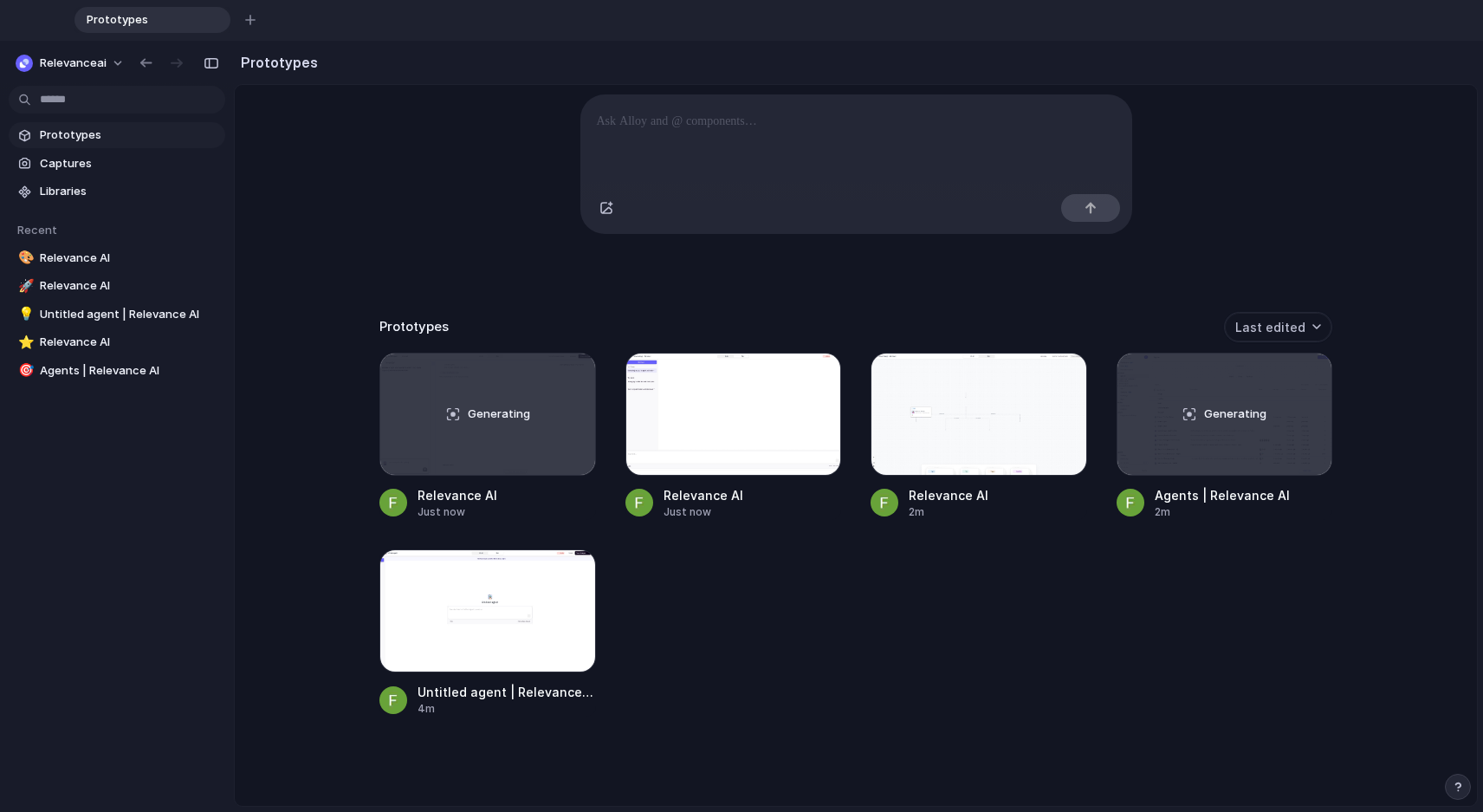
scroll to position [216, 0]
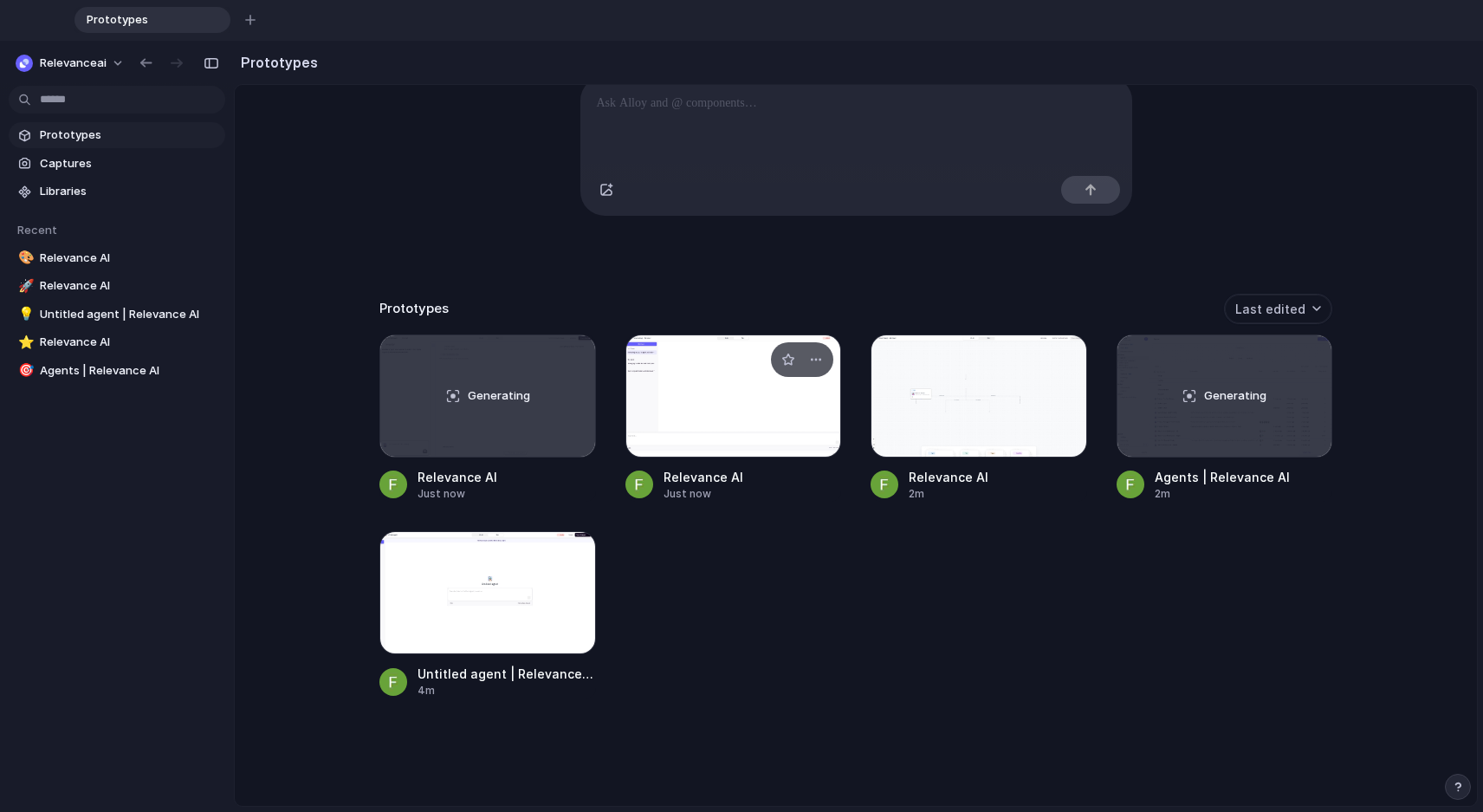
click at [741, 415] on div at bounding box center [733, 396] width 216 height 123
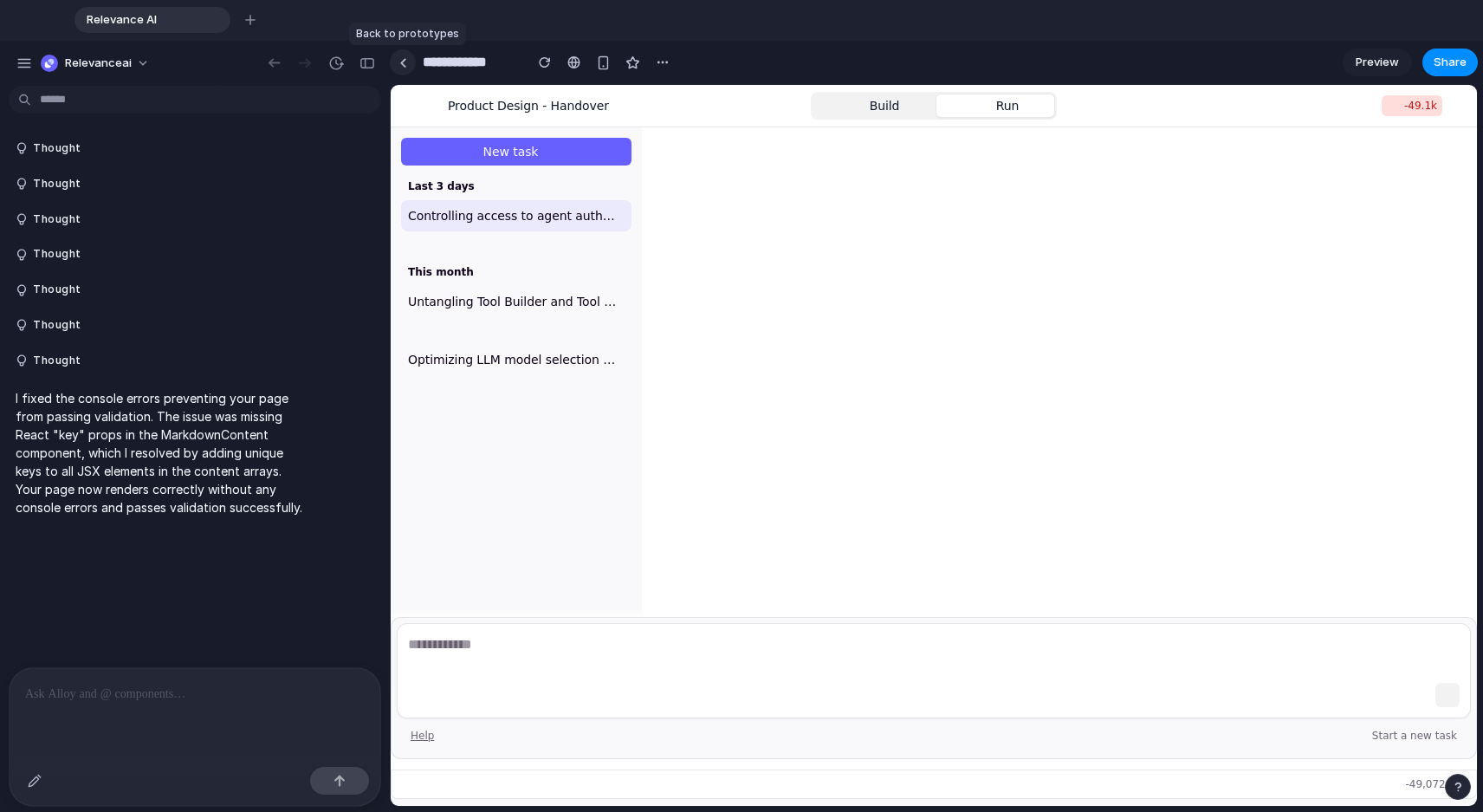
click at [400, 60] on div at bounding box center [403, 63] width 8 height 9
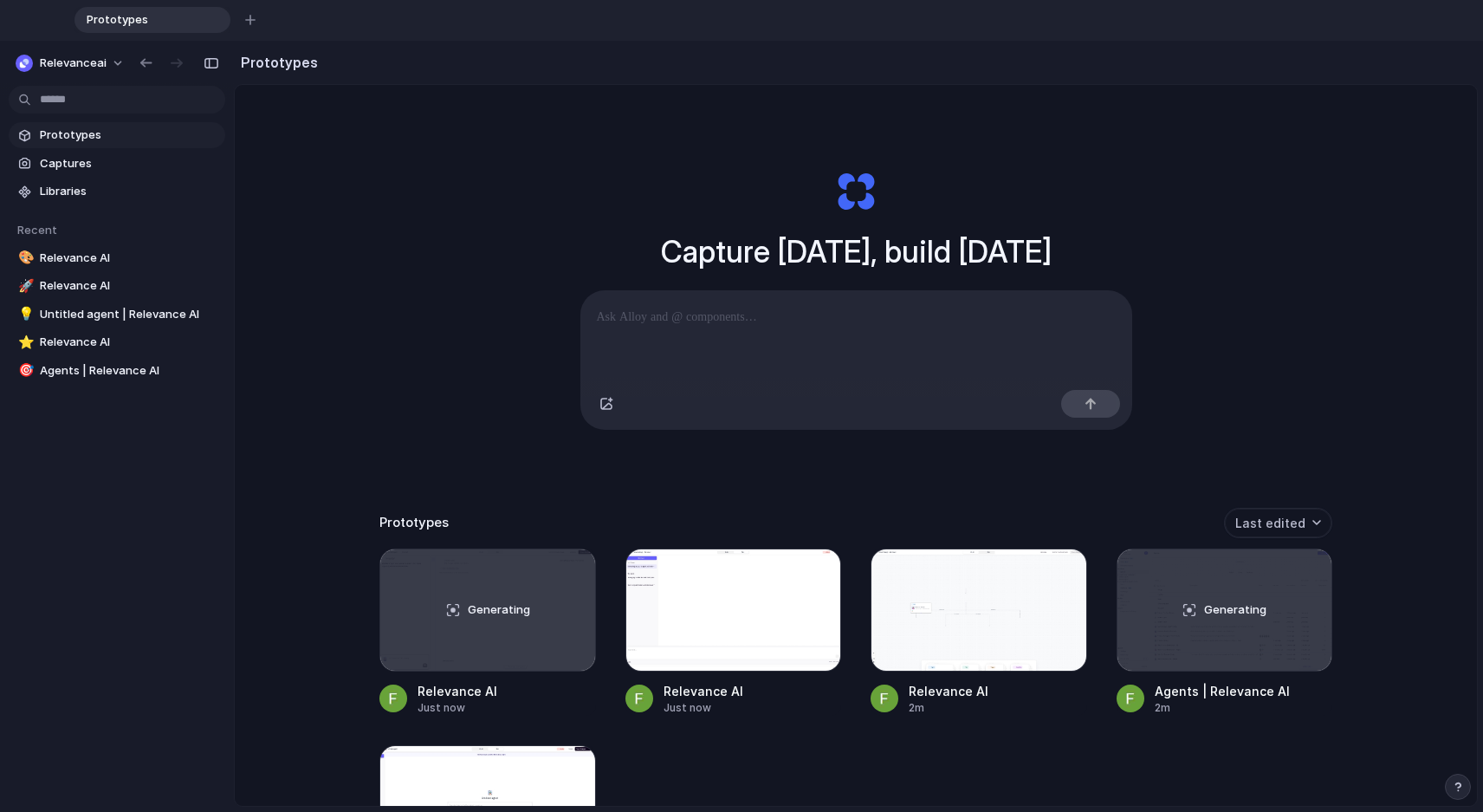
click at [496, 366] on div "Capture [DATE], build [DATE] Clone web app Clone screenshot Start from existing…" at bounding box center [855, 510] width 1242 height 853
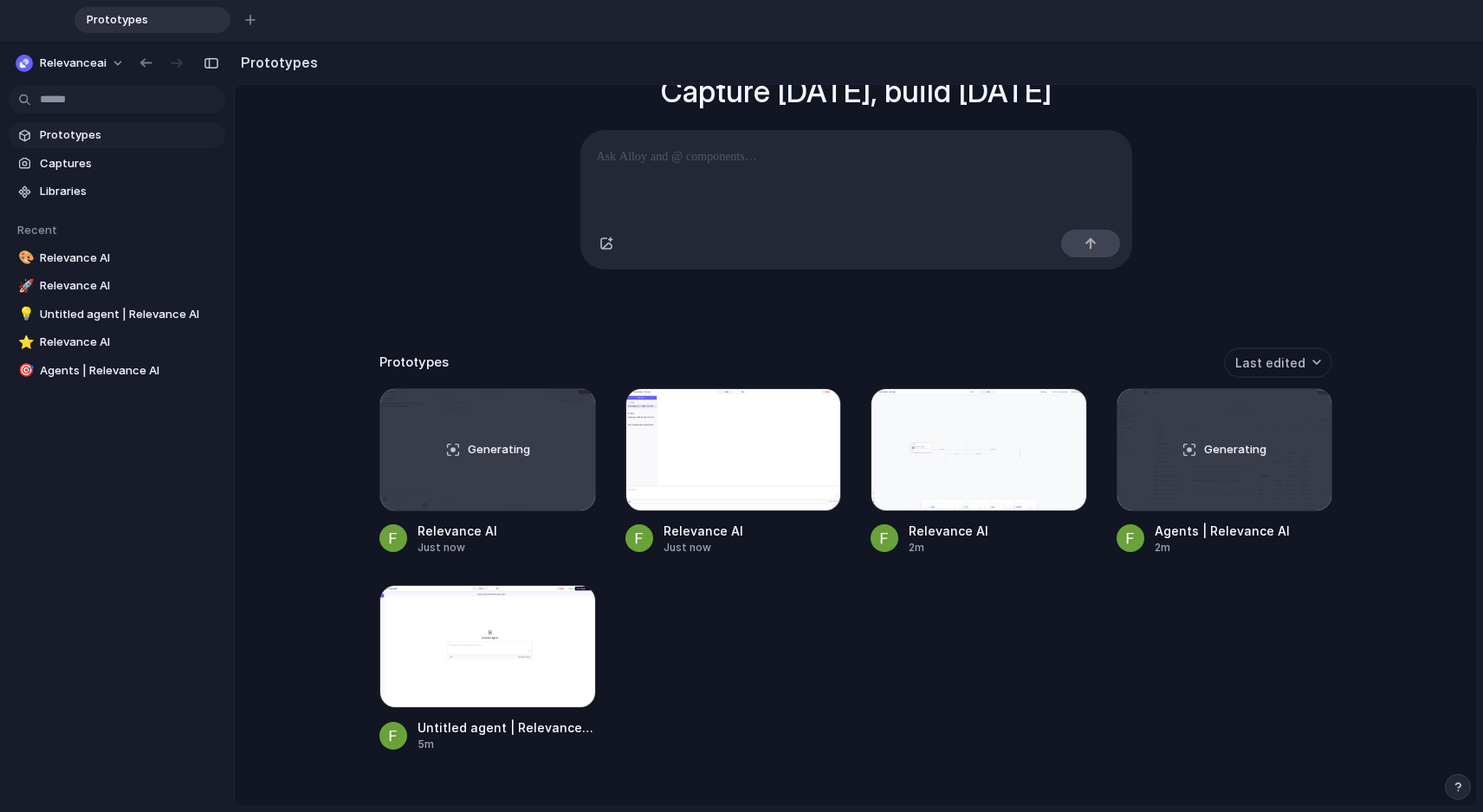
scroll to position [177, 0]
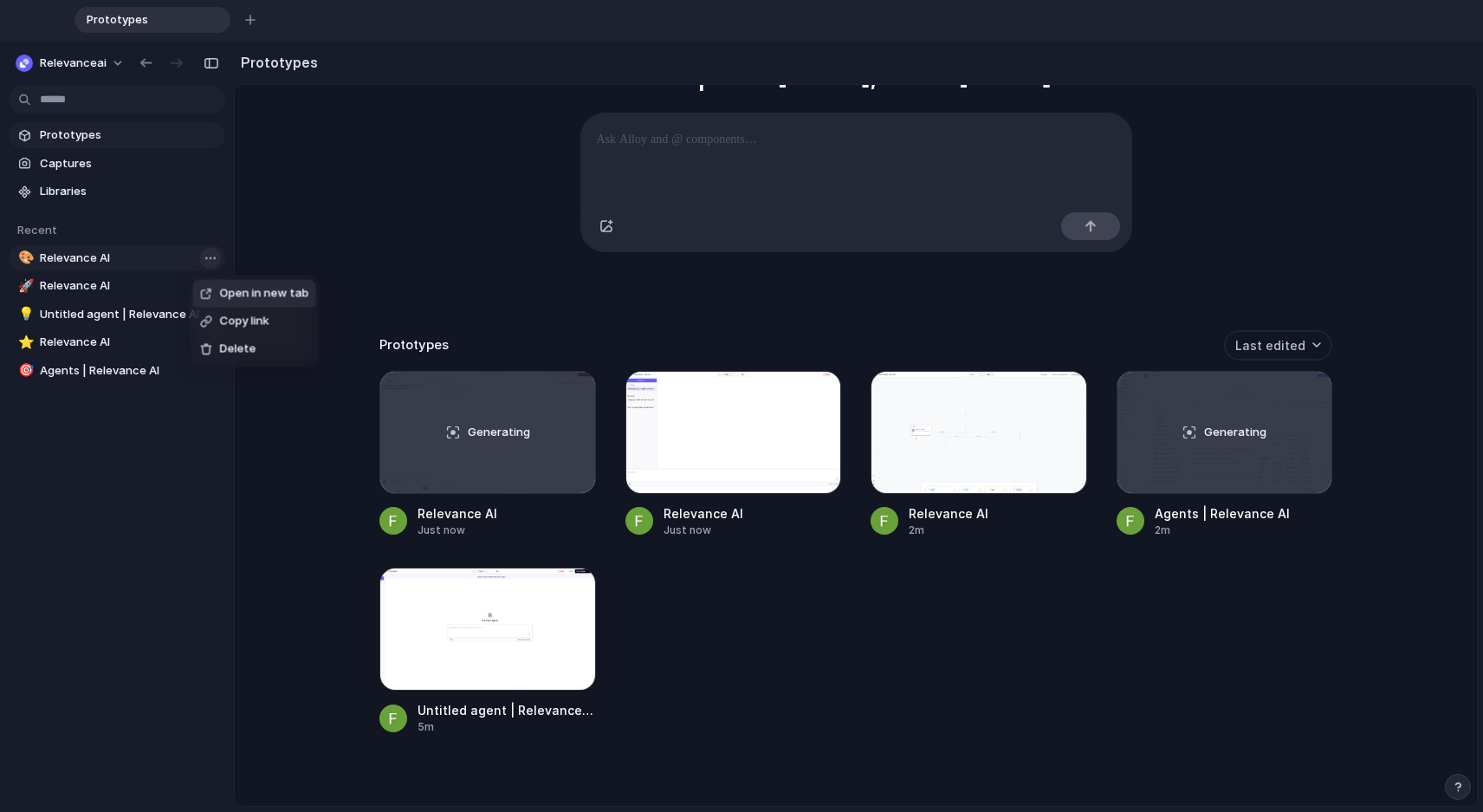
click at [208, 255] on body "Prototypes To pick up a draggable item, press the space bar. While dragging, us…" at bounding box center [741, 406] width 1483 height 812
click at [206, 251] on div "Open in new tab Copy link Delete" at bounding box center [741, 406] width 1483 height 812
click at [765, 438] on div at bounding box center [733, 433] width 216 height 123
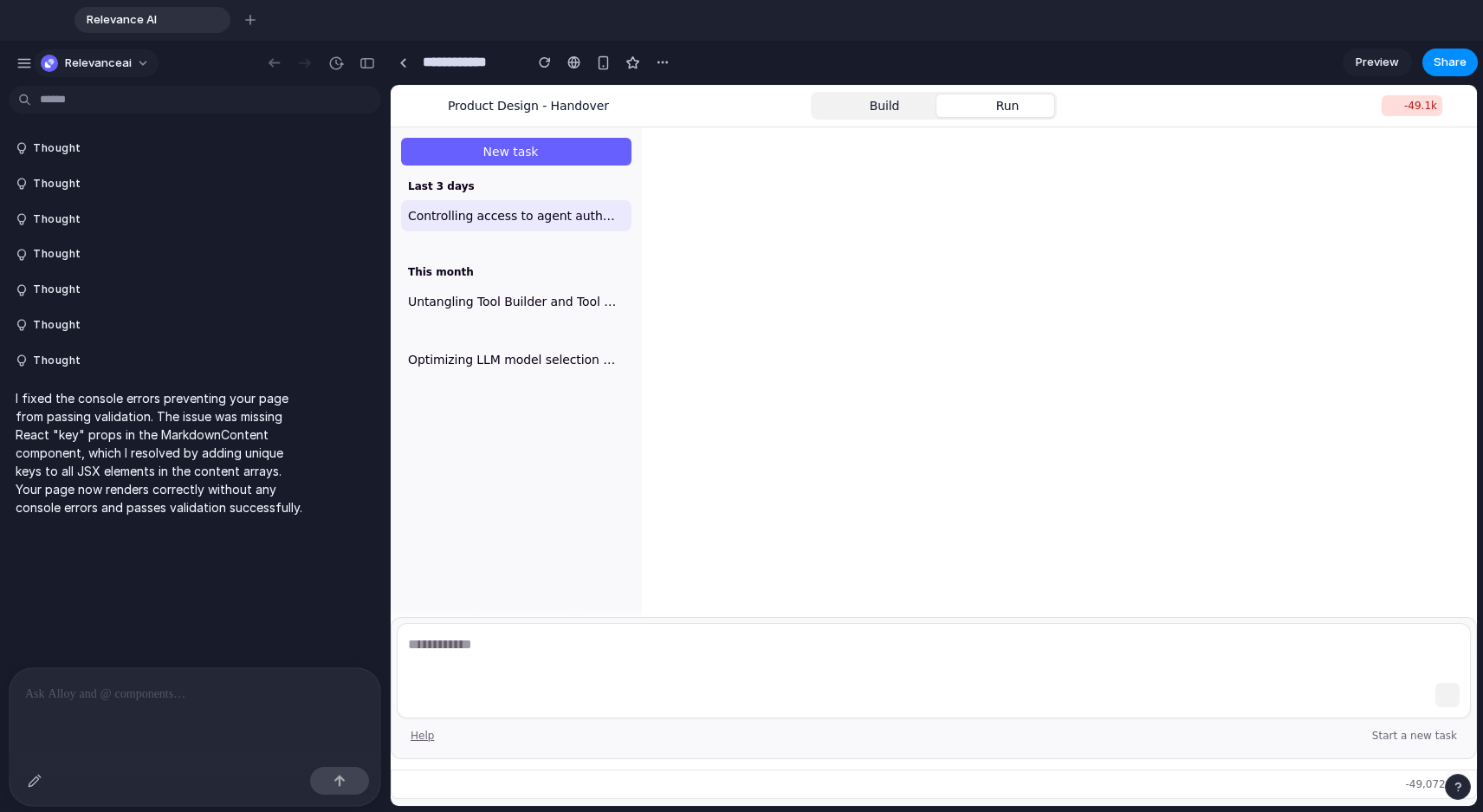
click at [113, 65] on span "relevanceai" at bounding box center [98, 64] width 66 height 17
click at [126, 18] on div "Settings Invite members Change theme Change workspace Sign out" at bounding box center [741, 406] width 1483 height 812
click at [458, 65] on input "**********" at bounding box center [469, 62] width 99 height 31
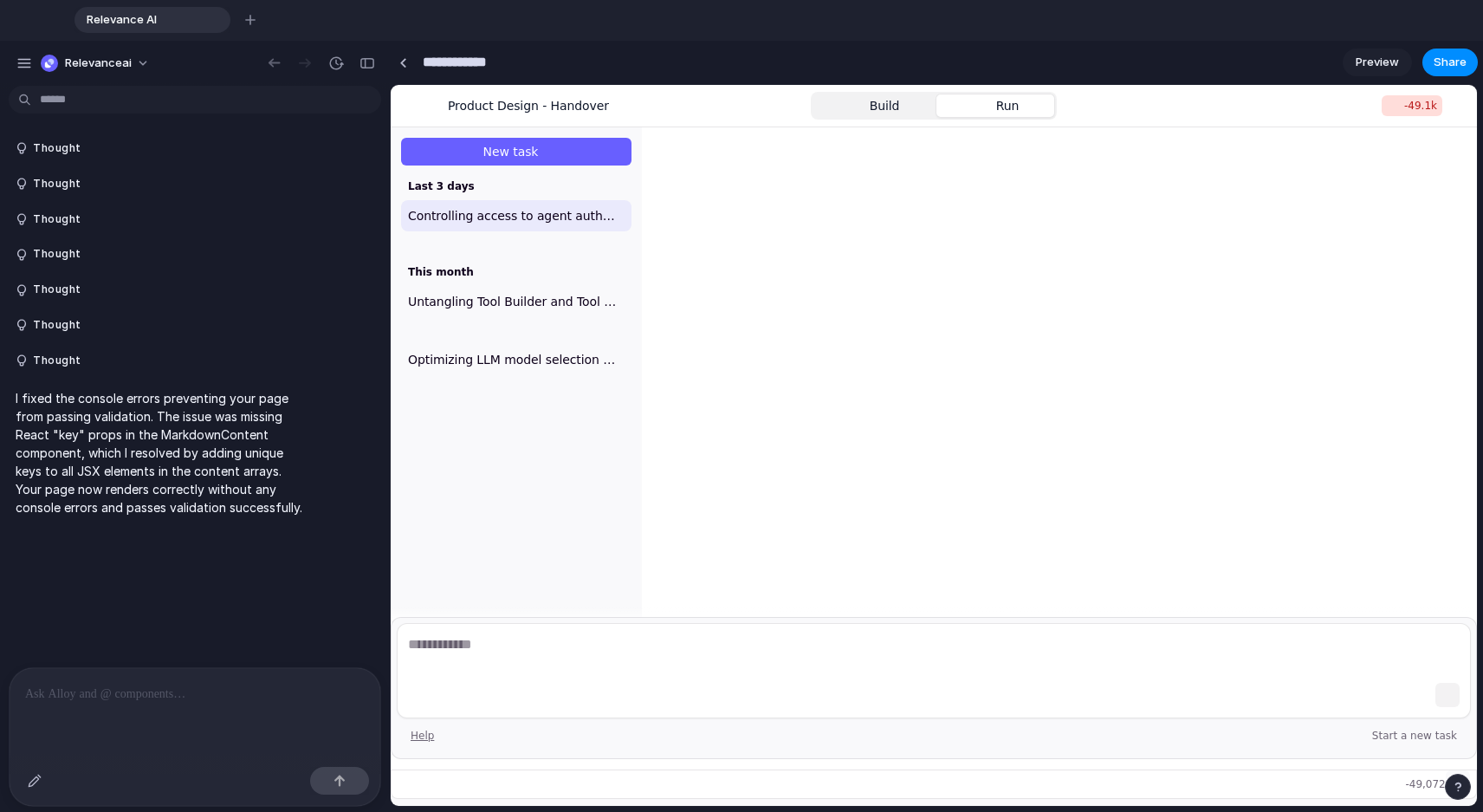
click at [458, 65] on input "**********" at bounding box center [469, 62] width 99 height 31
click at [553, 63] on button "button" at bounding box center [545, 62] width 26 height 26
click at [111, 20] on span "Relevance AI" at bounding box center [141, 20] width 123 height 17
click at [485, 61] on input "**********" at bounding box center [469, 62] width 99 height 31
click at [506, 60] on input "**********" at bounding box center [469, 62] width 99 height 31
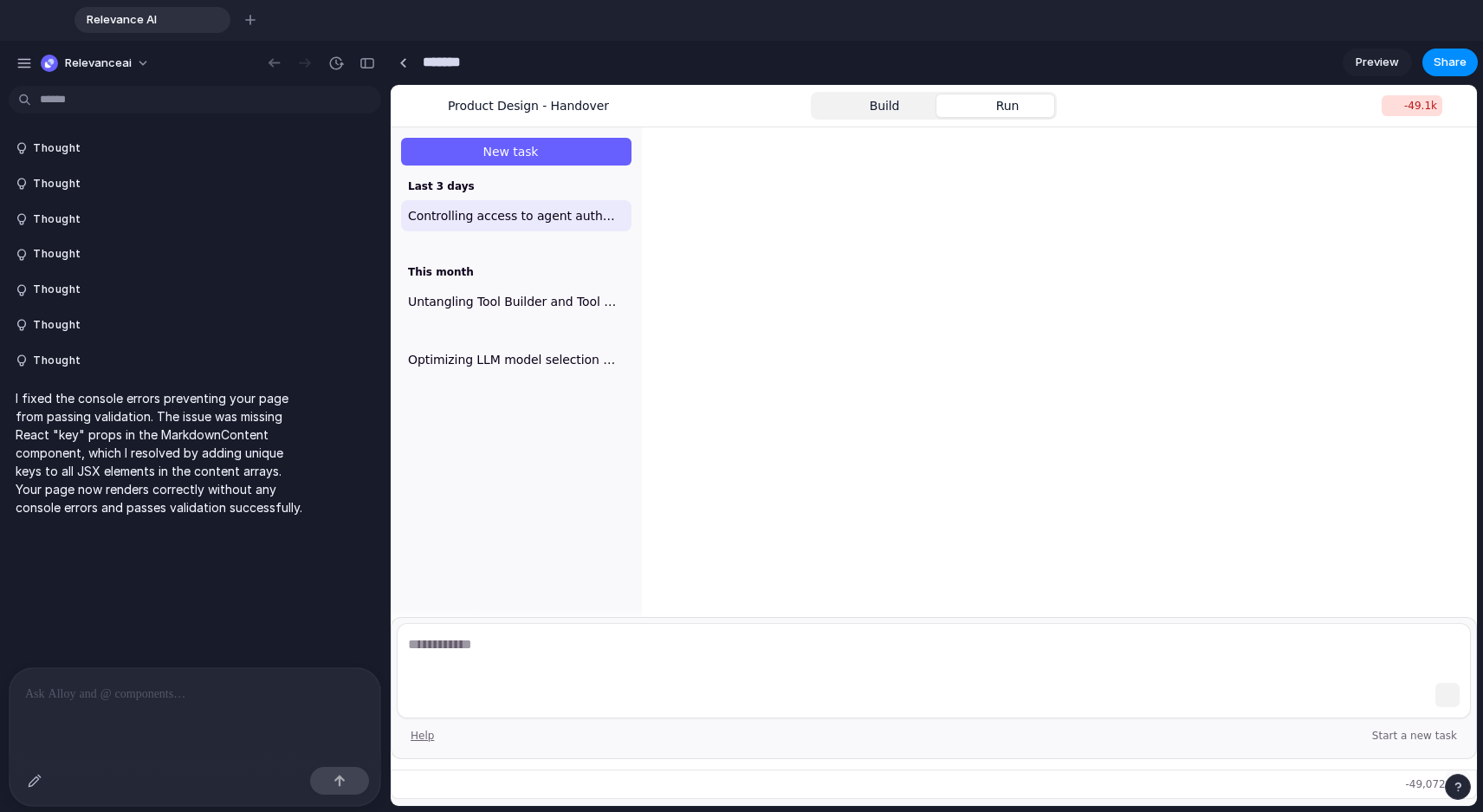
click at [759, 162] on div "Product Design - Handover Build Run -49.1k Share New task Ongoing Finished Last…" at bounding box center [934, 445] width 1086 height 721
type input "*******"
click at [254, 19] on div "button" at bounding box center [250, 20] width 10 height 10
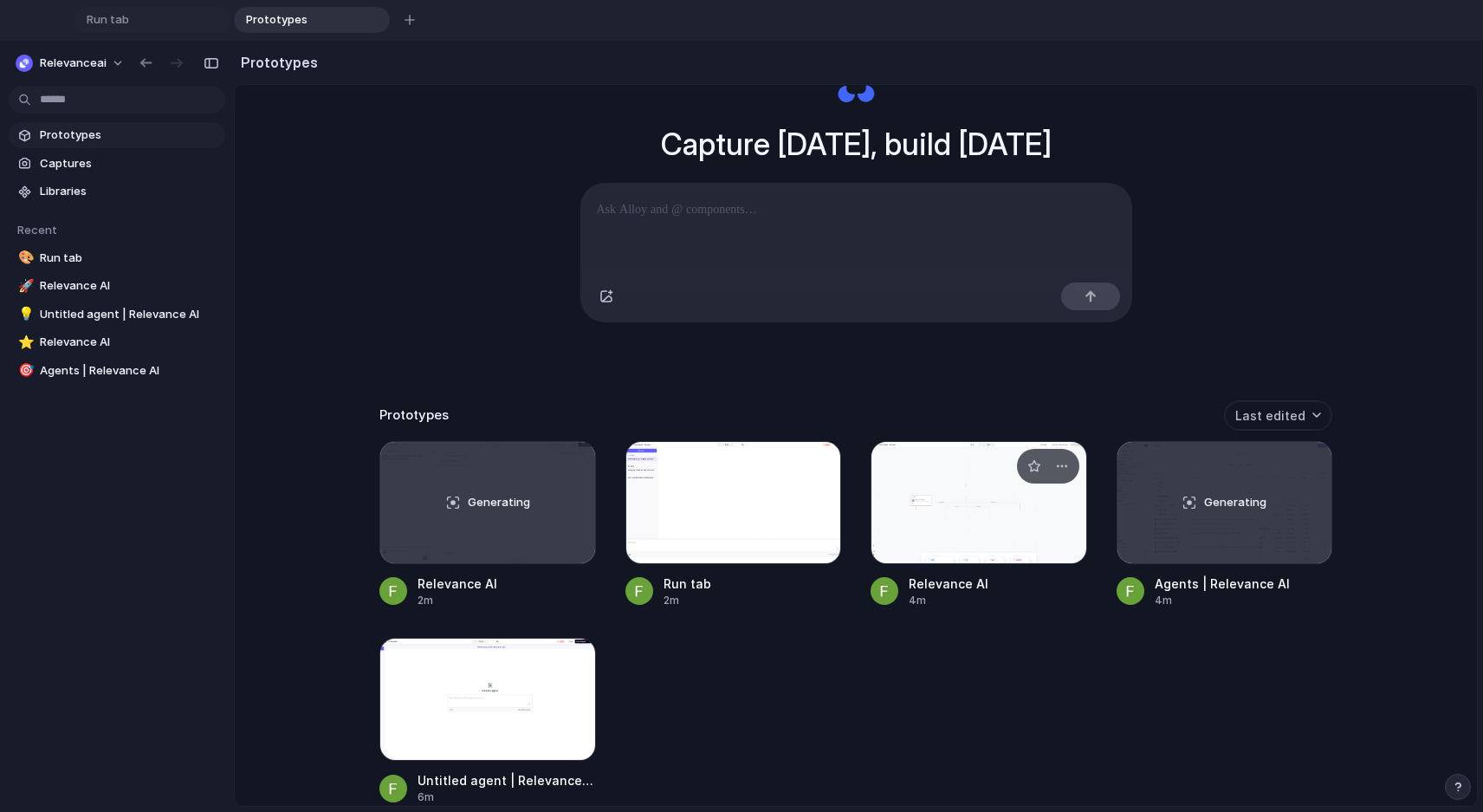
scroll to position [120, 0]
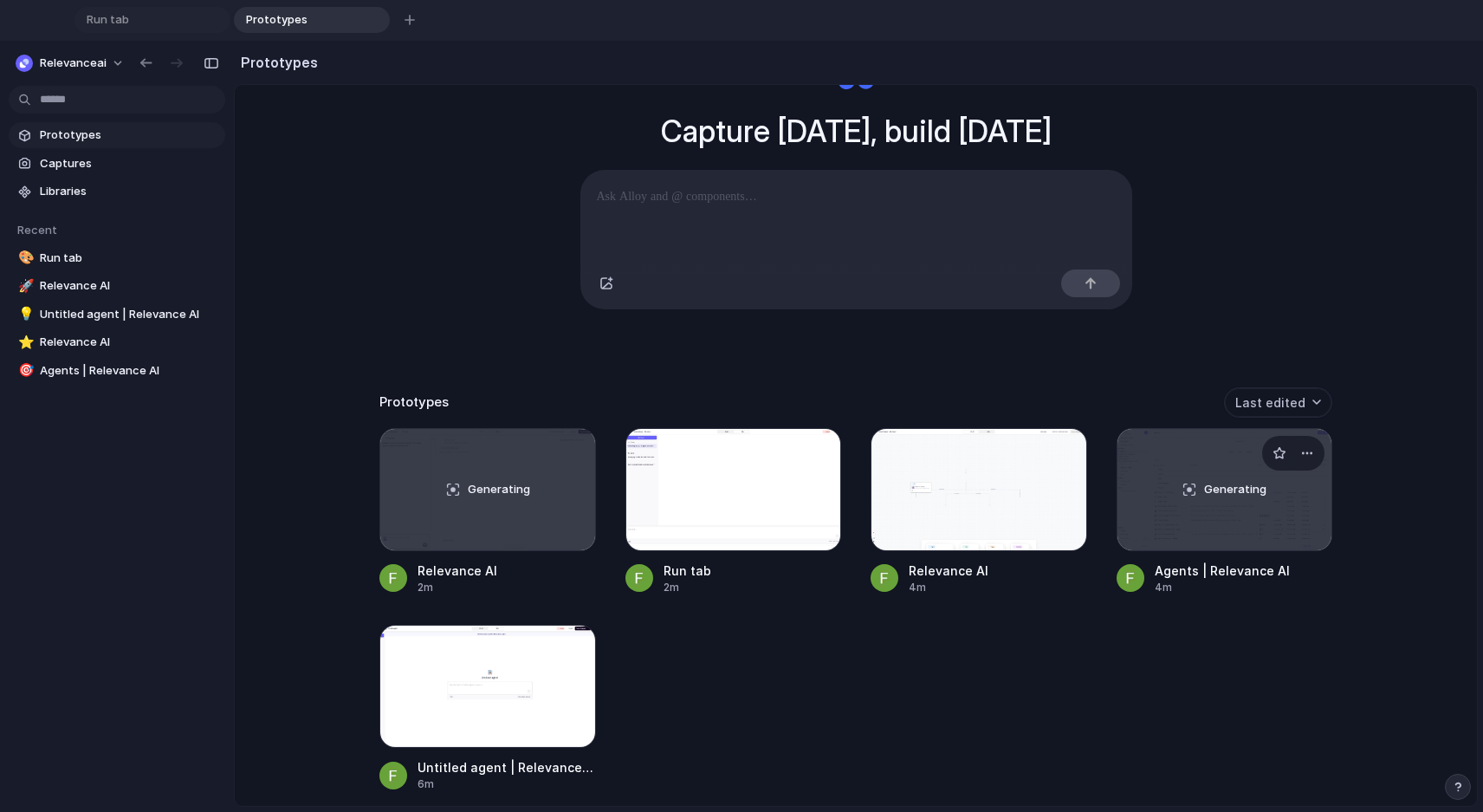
click at [970, 513] on div "Generating" at bounding box center [1225, 489] width 214 height 121
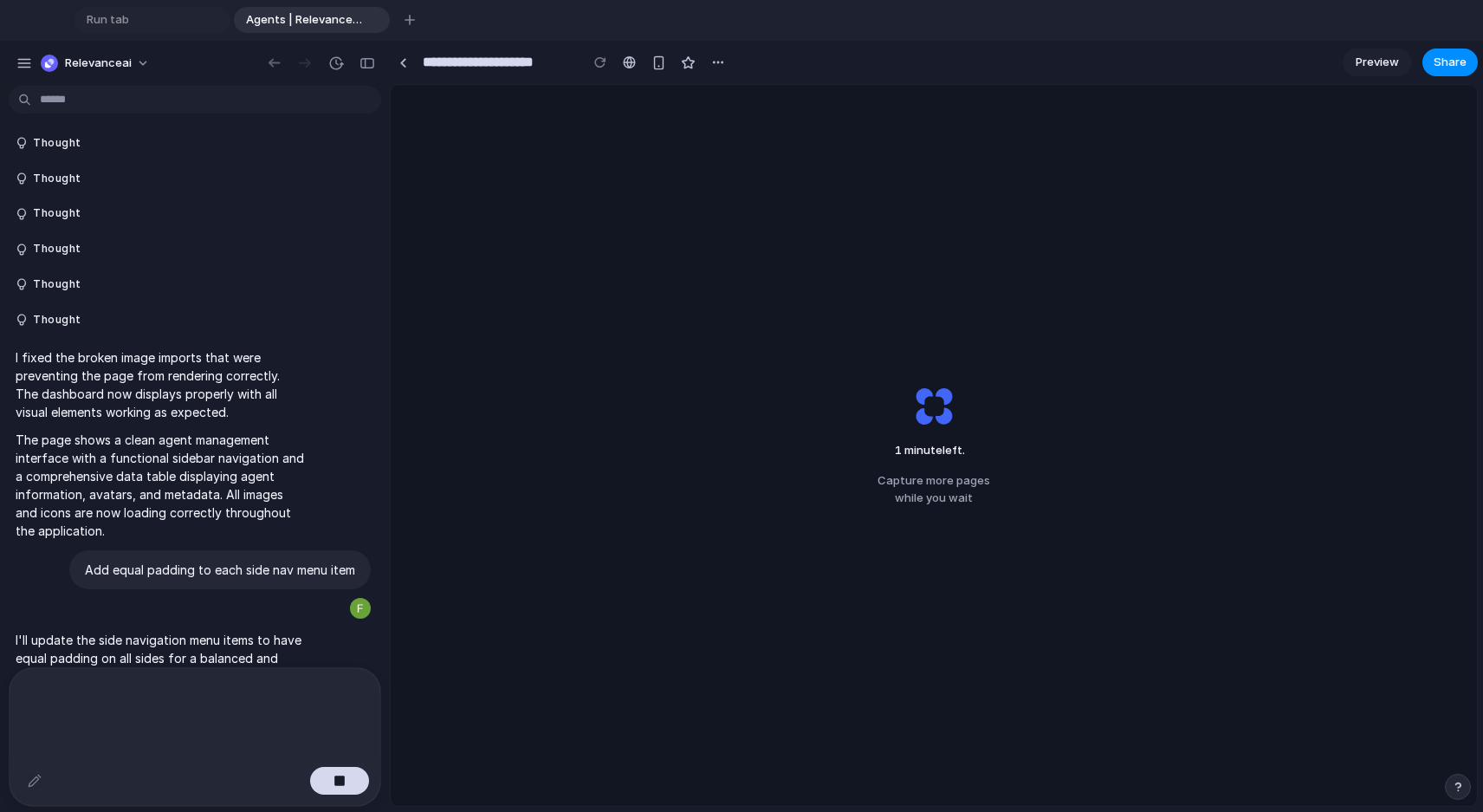
scroll to position [674, 0]
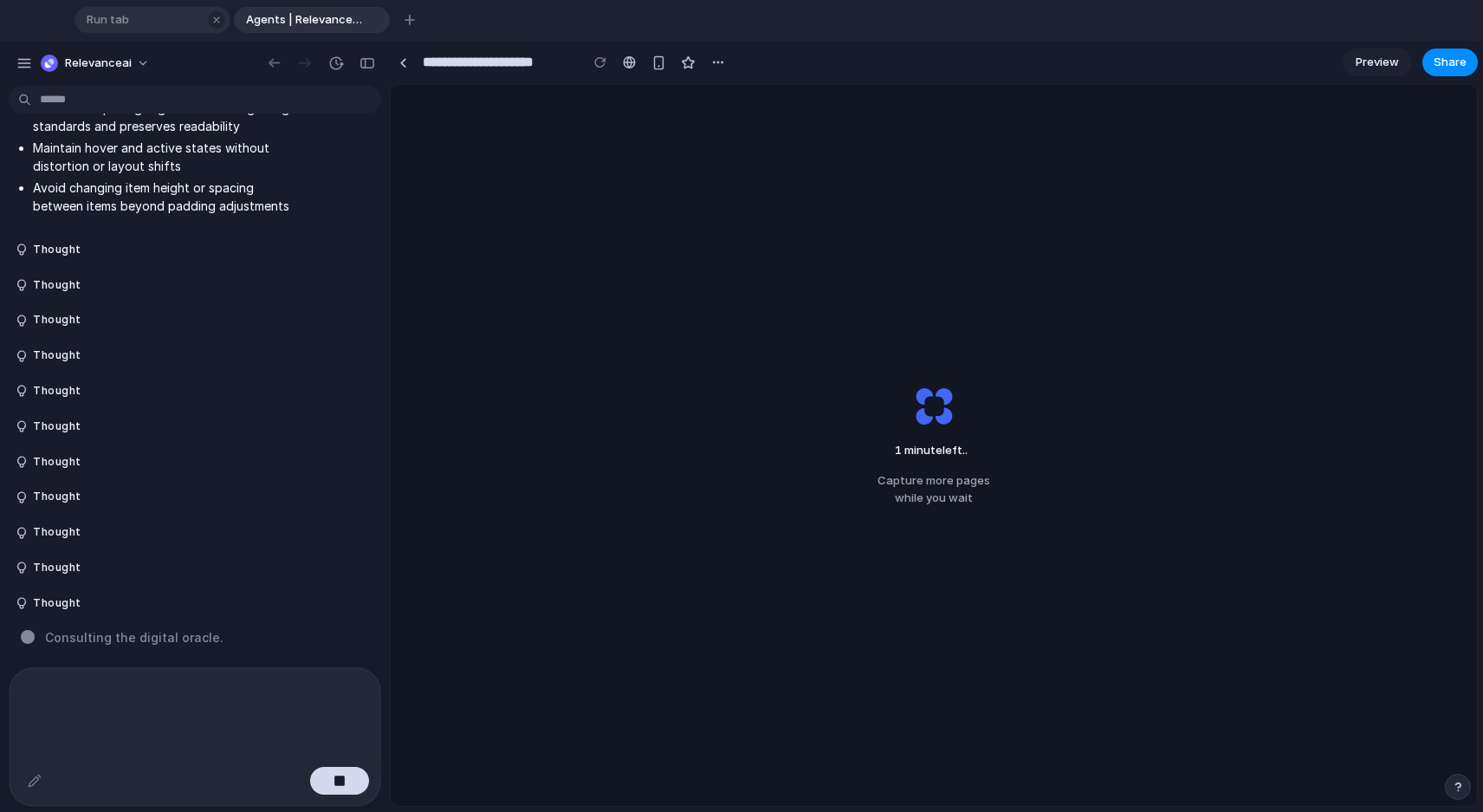
click at [170, 17] on span "Run tab" at bounding box center [141, 20] width 123 height 17
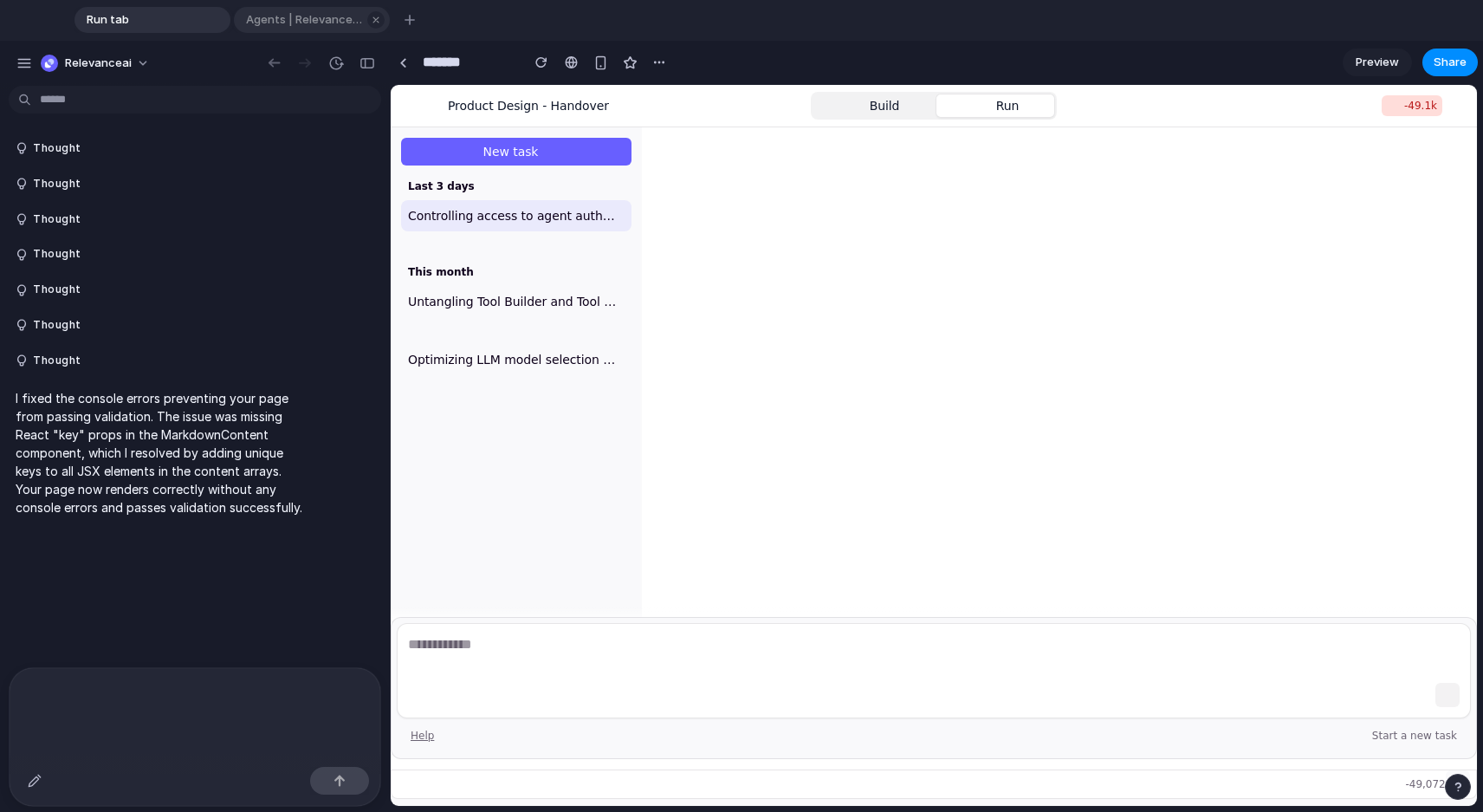
click at [304, 15] on span "Agents | Relevance AI" at bounding box center [301, 20] width 123 height 17
type input "**********"
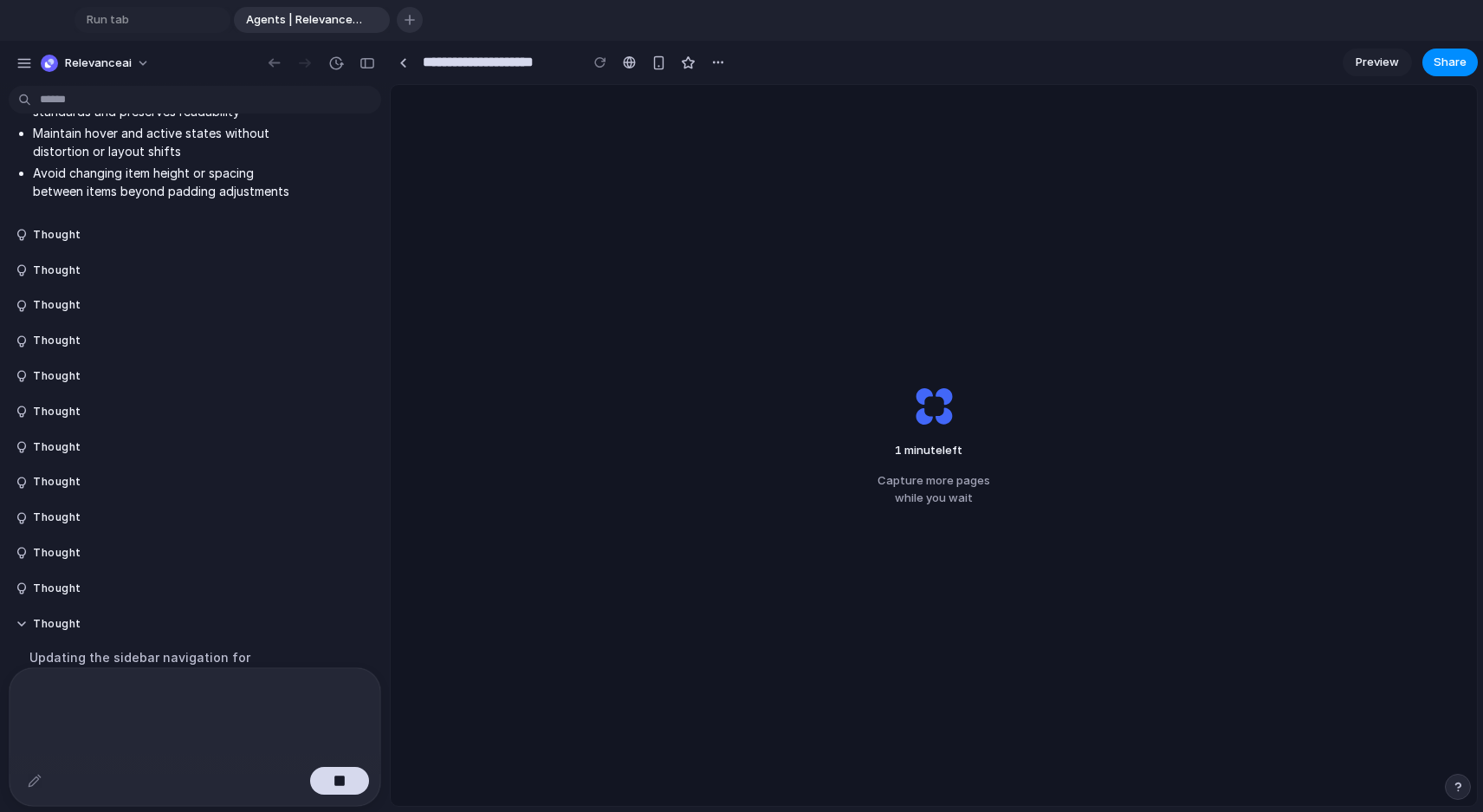
scroll to position [793, 0]
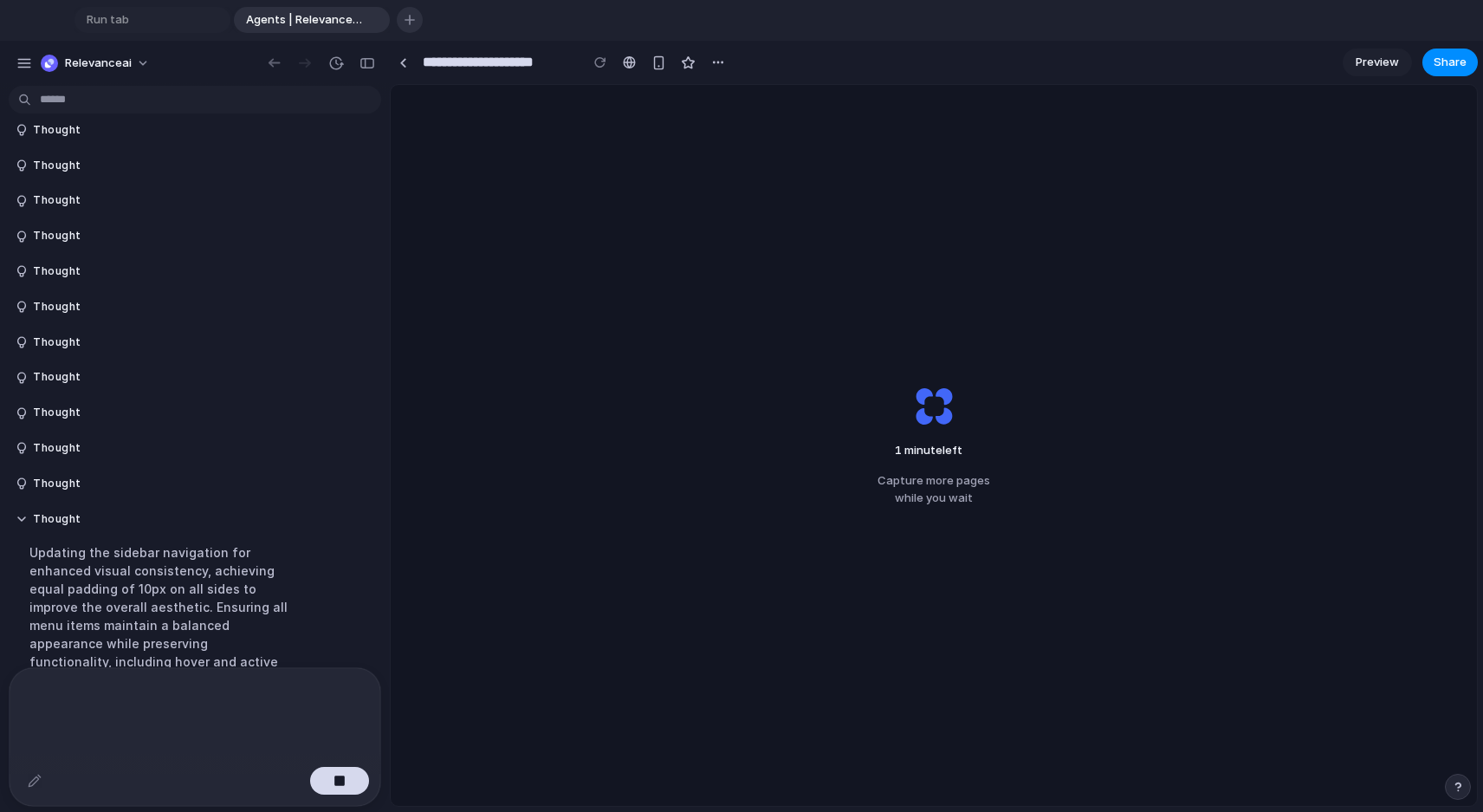
click at [418, 22] on button "button" at bounding box center [409, 19] width 26 height 26
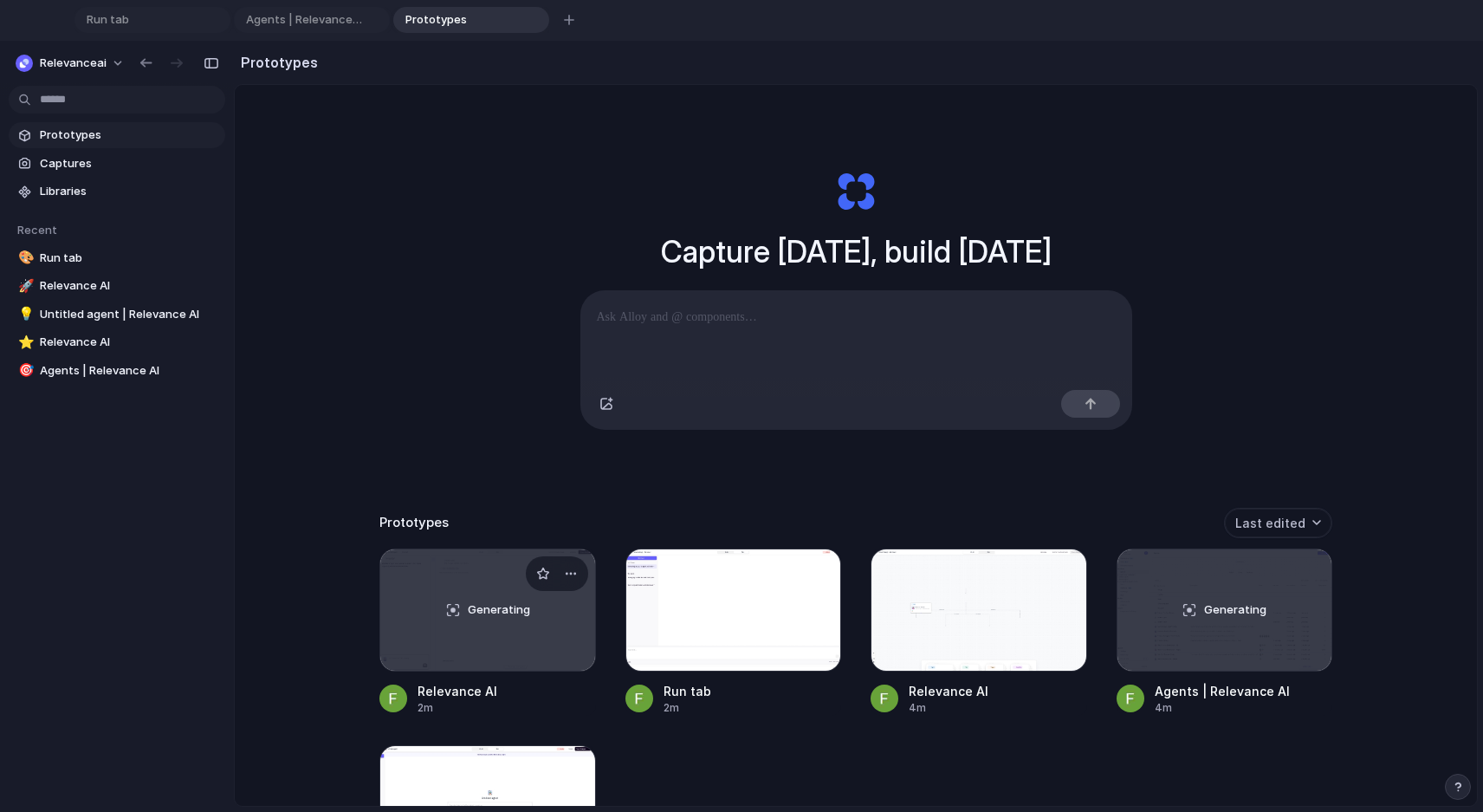
click at [456, 628] on div "Generating" at bounding box center [488, 610] width 214 height 121
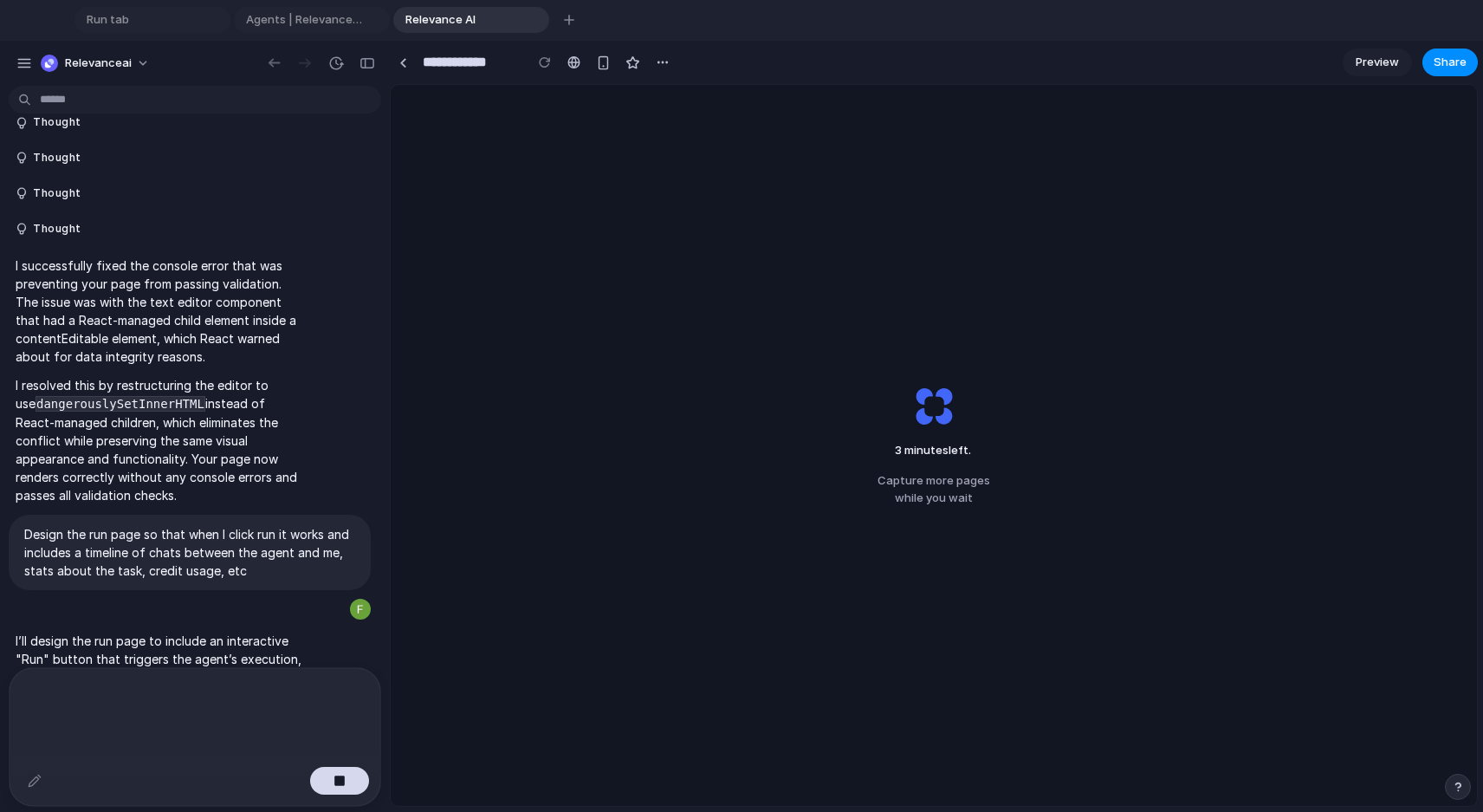
scroll to position [825, 0]
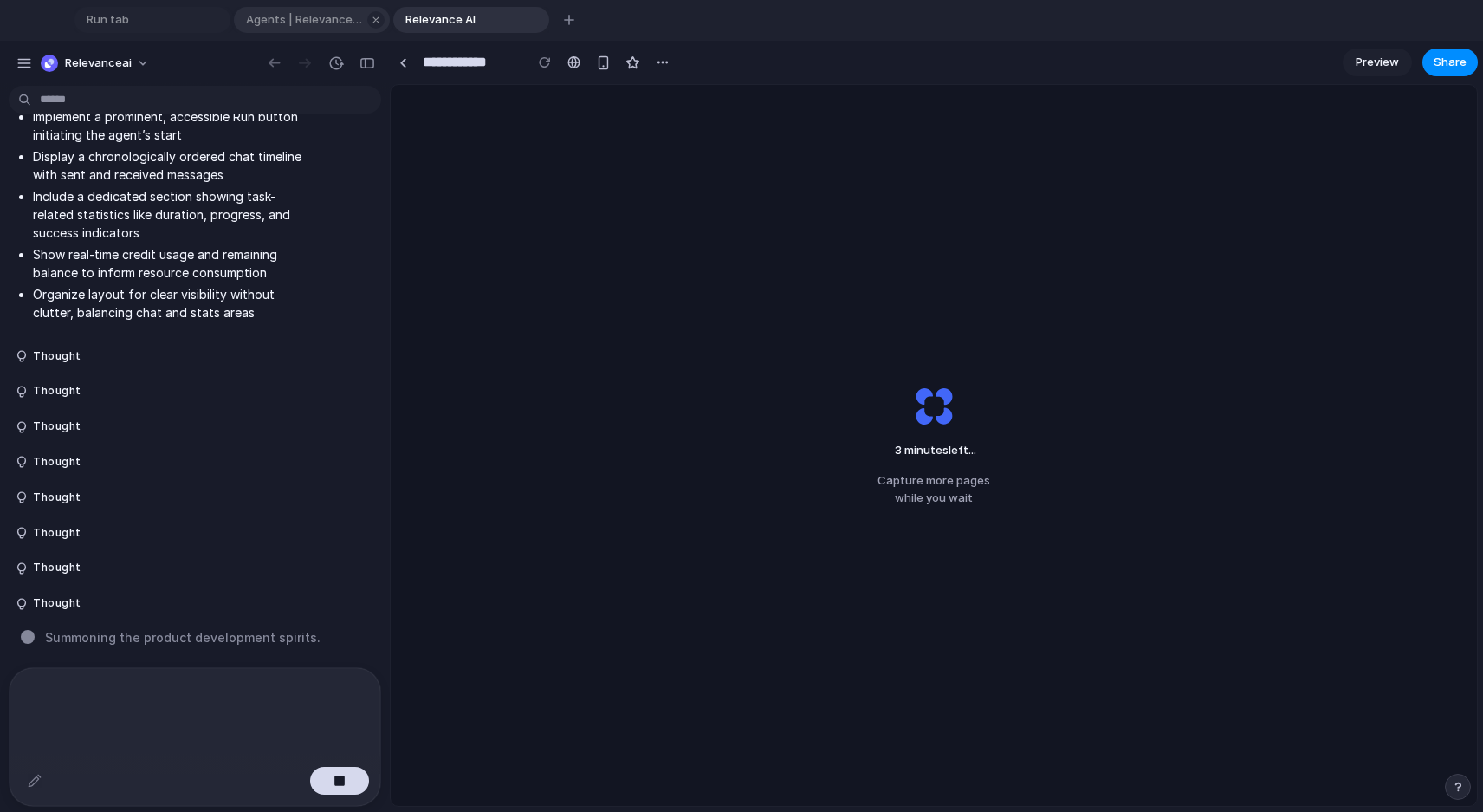
click at [334, 15] on span "Agents | Relevance AI" at bounding box center [301, 20] width 123 height 17
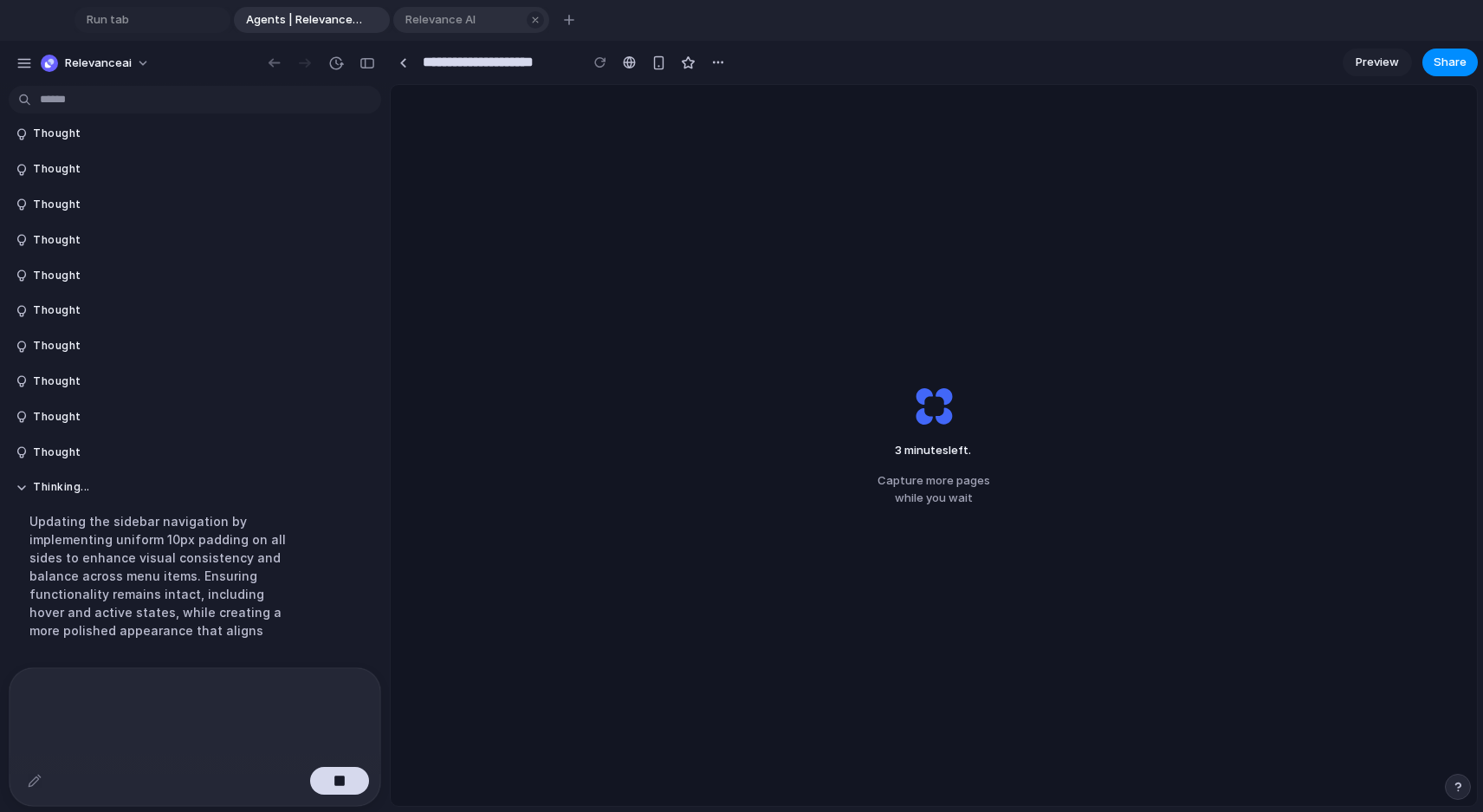
click at [468, 25] on span "Relevance AI" at bounding box center [460, 20] width 123 height 17
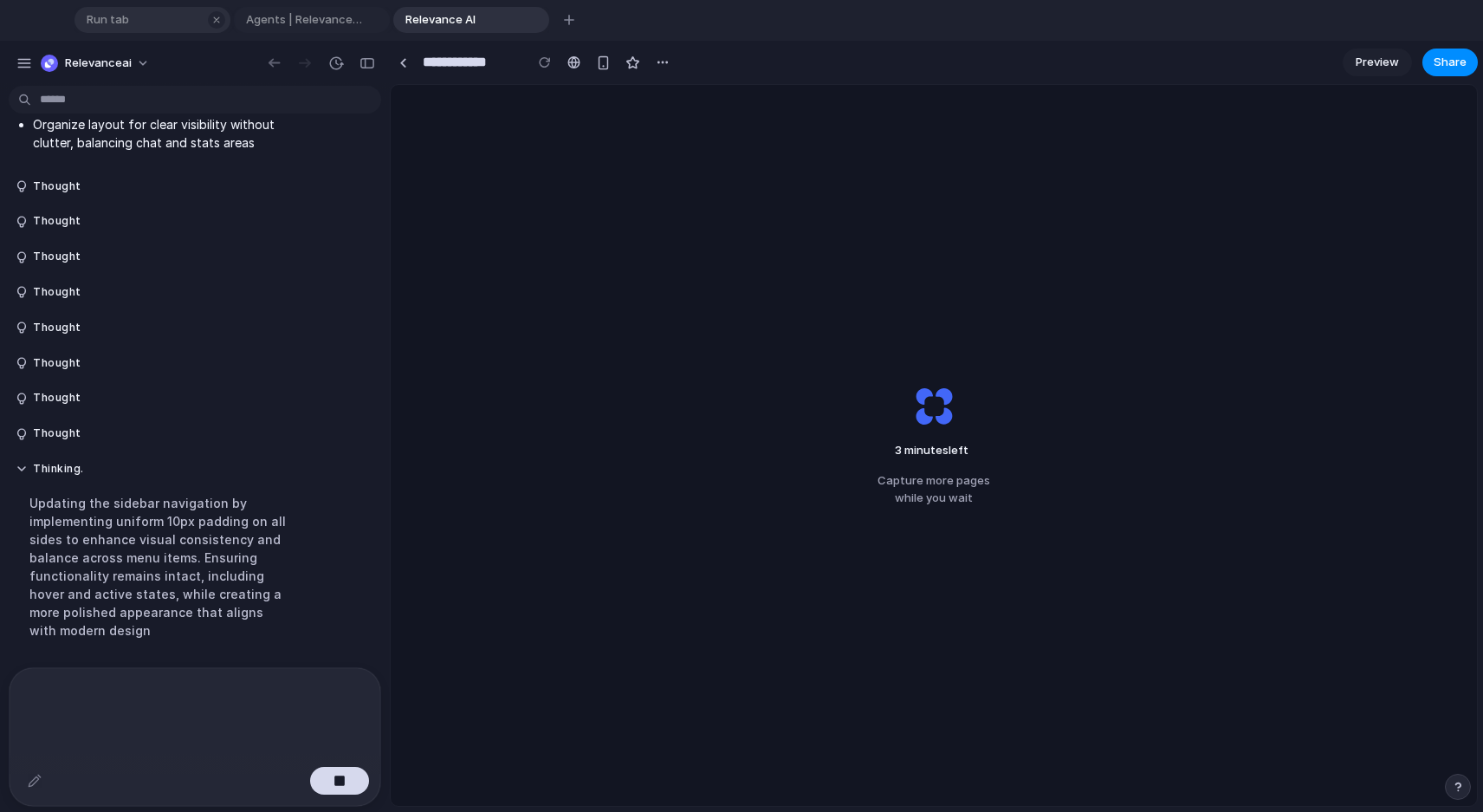
click at [142, 19] on span "Run tab" at bounding box center [141, 20] width 123 height 17
type input "*******"
